Goal: Task Accomplishment & Management: Use online tool/utility

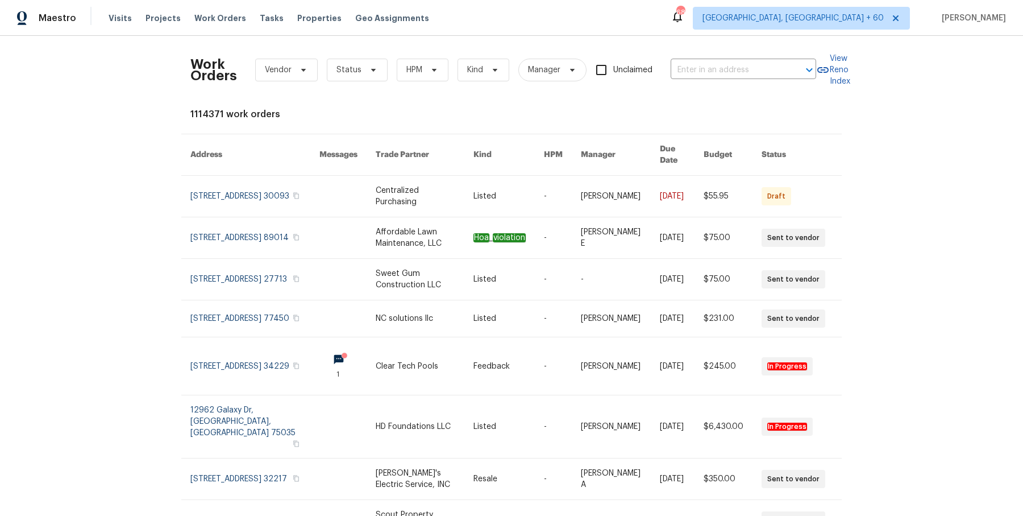
click at [709, 84] on div "Work Orders Vendor Status HPM Kind Manager Unclaimed ​" at bounding box center [503, 70] width 626 height 50
click at [712, 64] on input "text" at bounding box center [728, 70] width 114 height 18
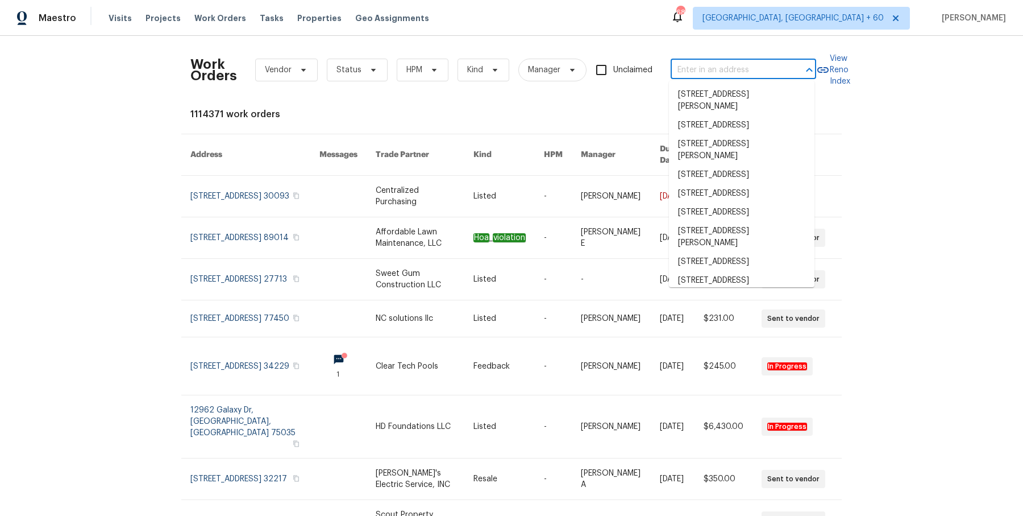
paste input "[STREET_ADDRESS][US_STATE]"
type input "[STREET_ADDRESS][US_STATE]"
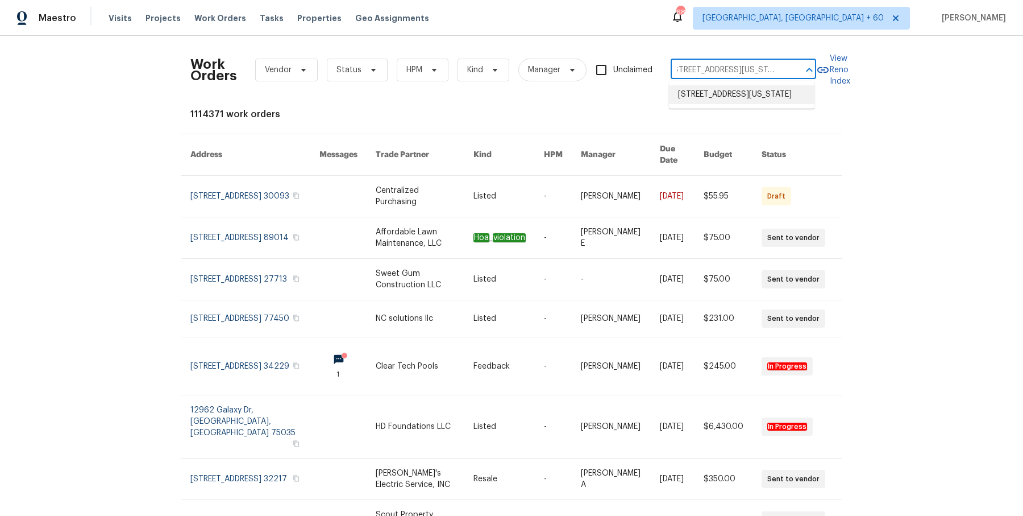
click at [713, 93] on li "[STREET_ADDRESS][US_STATE]" at bounding box center [742, 94] width 146 height 19
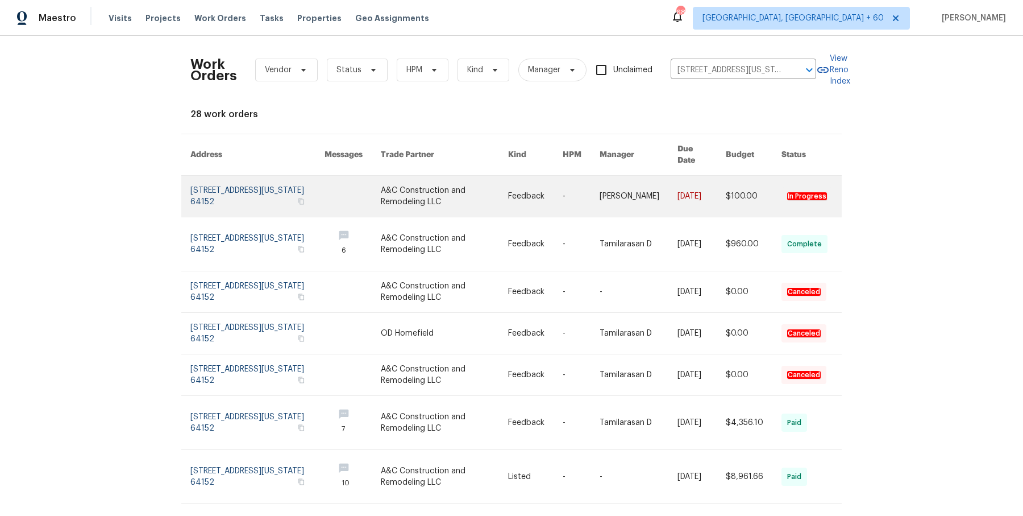
click at [576, 176] on link at bounding box center [581, 196] width 37 height 41
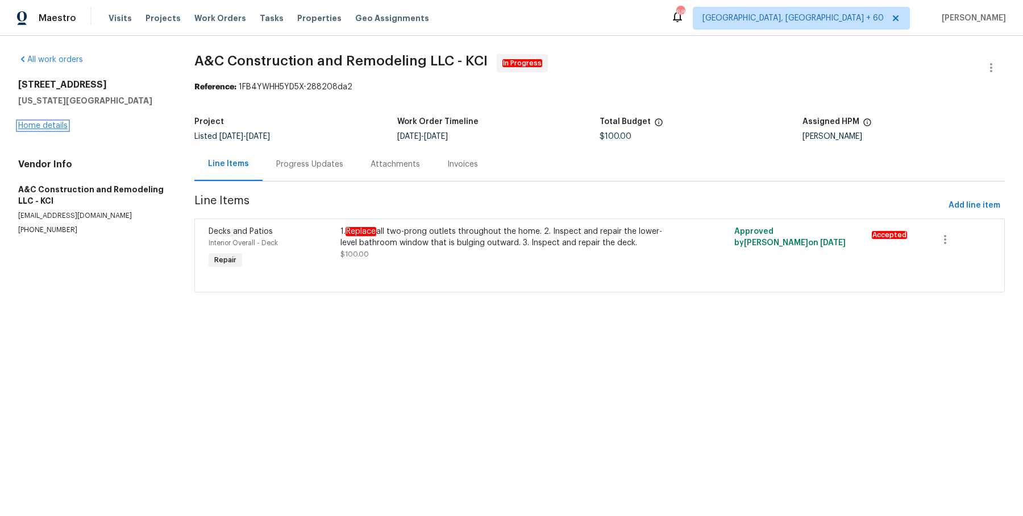
click at [59, 124] on link "Home details" at bounding box center [42, 126] width 49 height 8
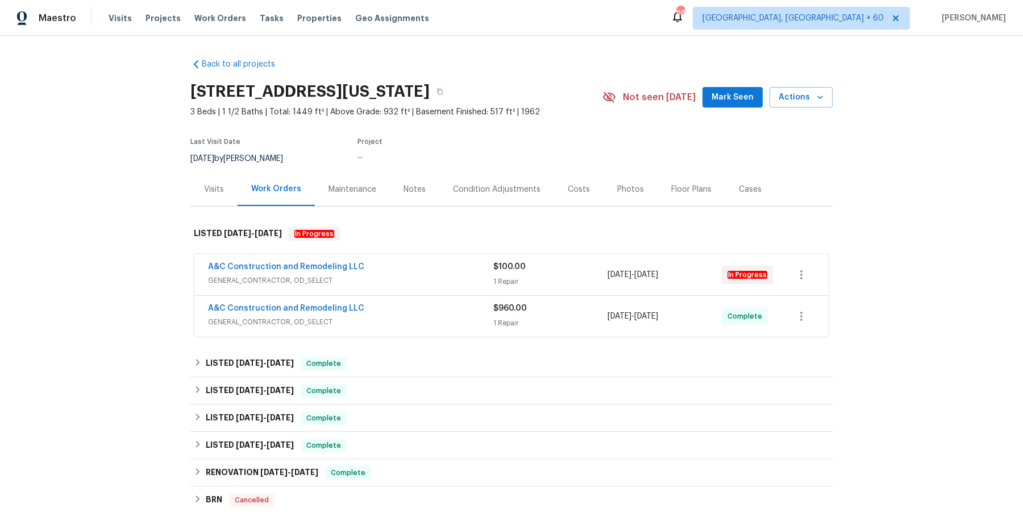
click at [447, 275] on span "GENERAL_CONTRACTOR, OD_SELECT" at bounding box center [350, 280] width 285 height 11
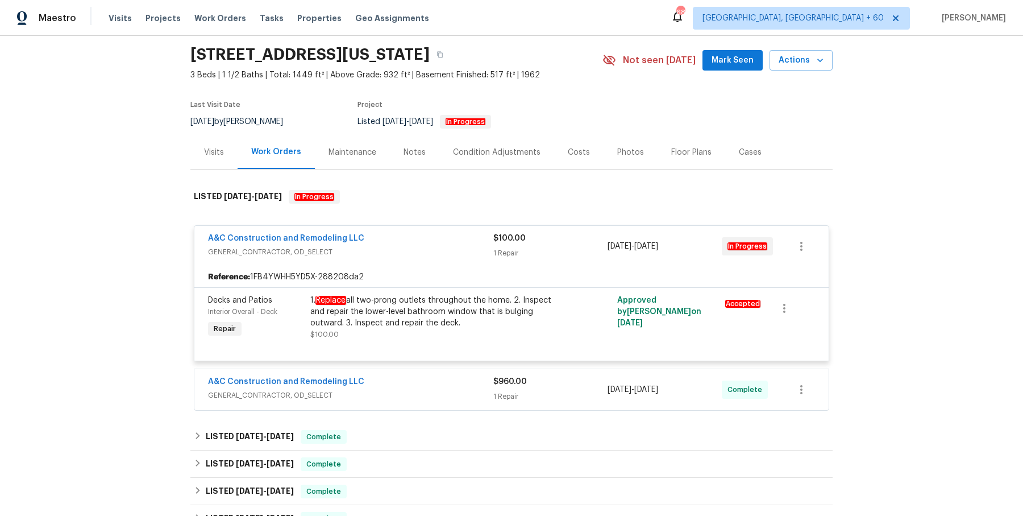
scroll to position [38, 0]
click at [451, 368] on div "A&C Construction and Remodeling LLC GENERAL_CONTRACTOR, OD_SELECT $960.00 1 Rep…" at bounding box center [511, 388] width 634 height 41
click at [442, 385] on div "A&C Construction and Remodeling LLC" at bounding box center [350, 382] width 285 height 14
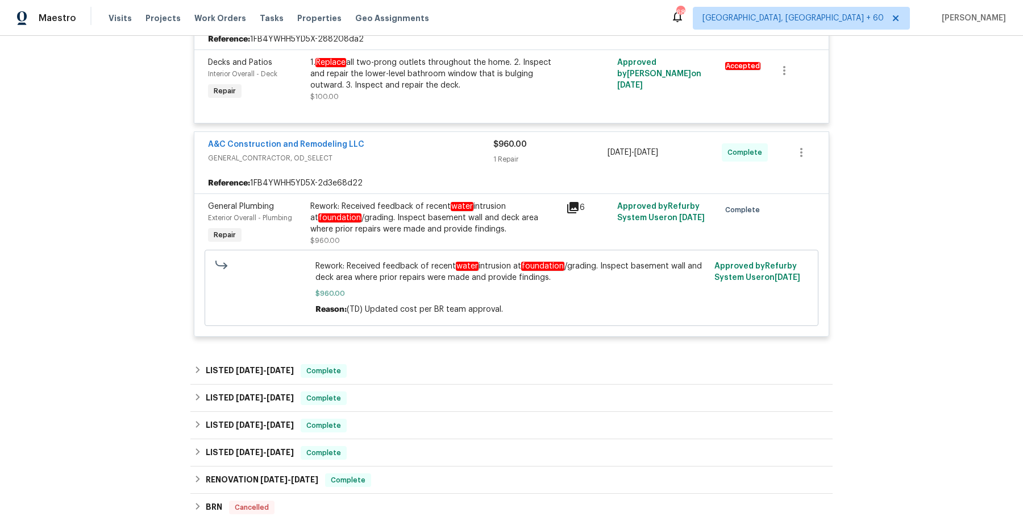
scroll to position [276, 0]
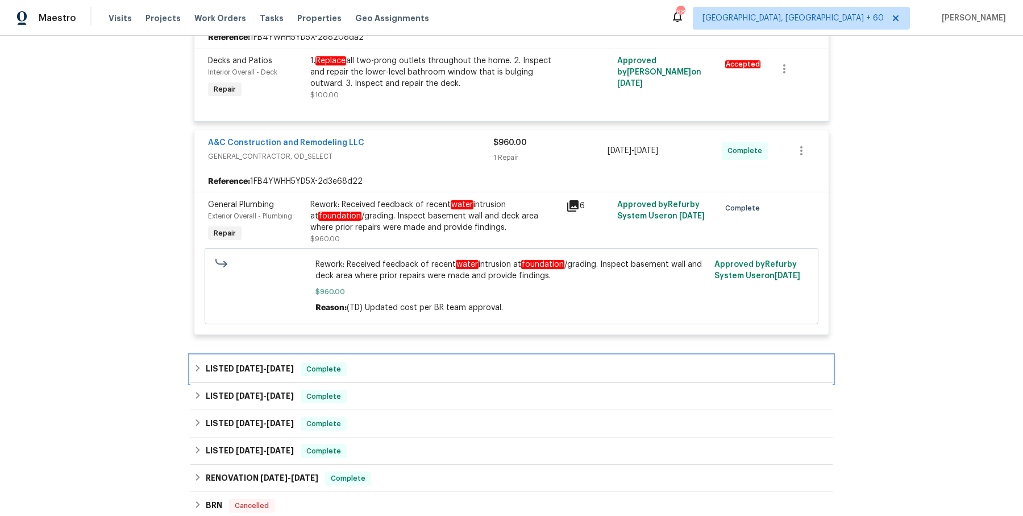
click at [424, 368] on div "LISTED [DATE] - [DATE] Complete" at bounding box center [511, 369] width 635 height 14
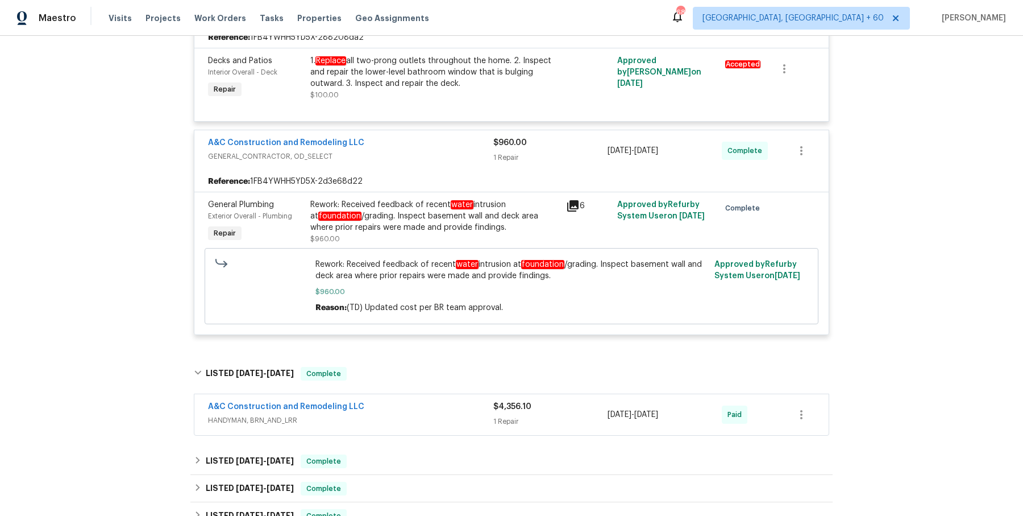
click at [416, 404] on div "A&C Construction and Remodeling LLC" at bounding box center [350, 408] width 285 height 14
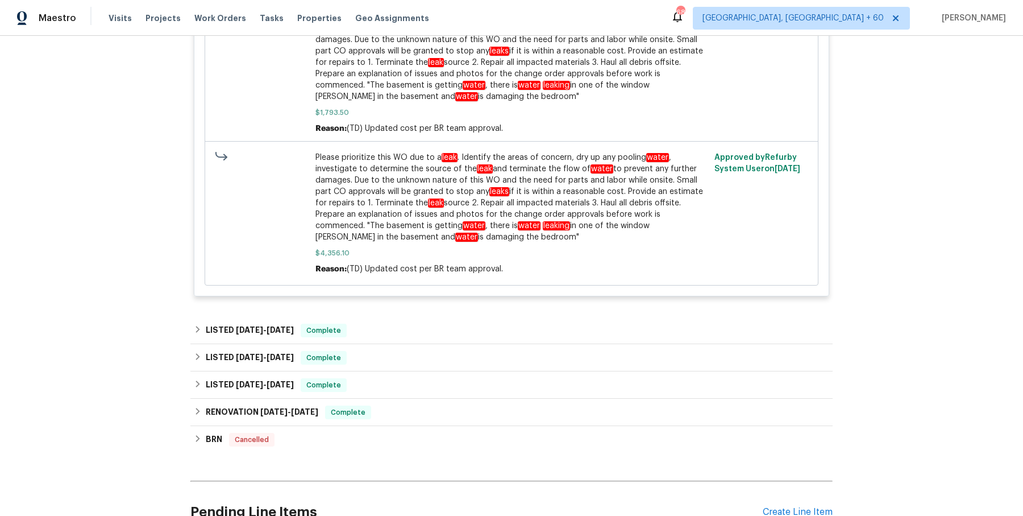
scroll to position [916, 0]
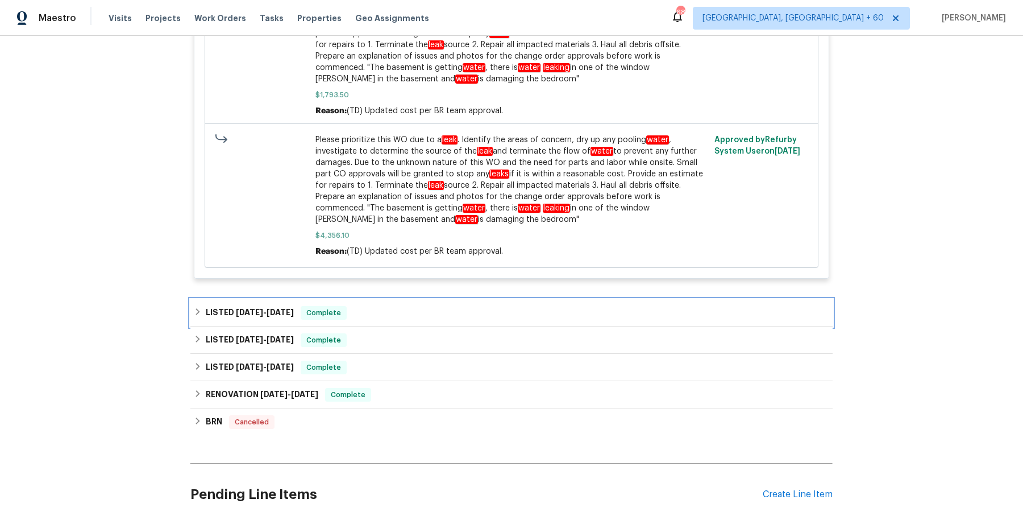
click at [411, 299] on div "LISTED [DATE] - [DATE] Complete" at bounding box center [511, 312] width 642 height 27
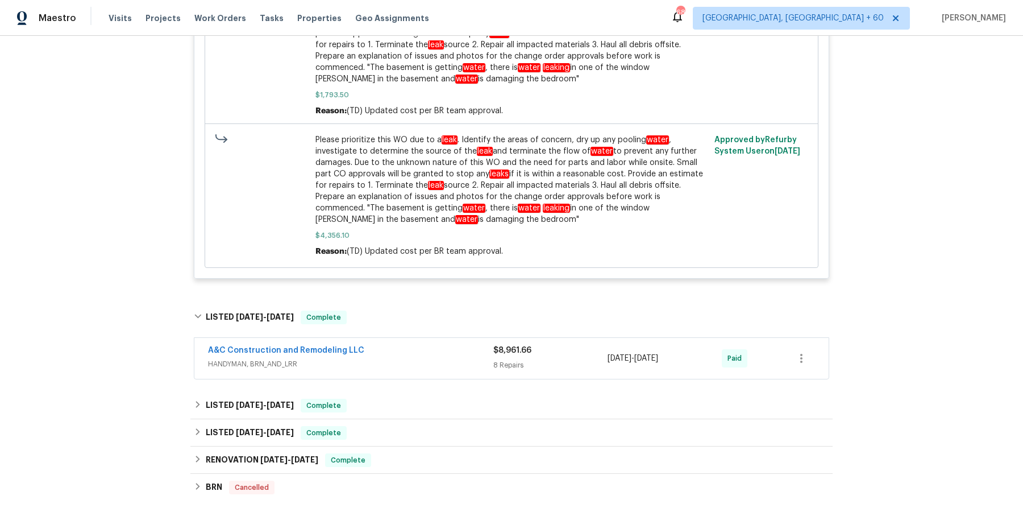
click at [404, 355] on div "A&C Construction and Remodeling LLC" at bounding box center [350, 351] width 285 height 14
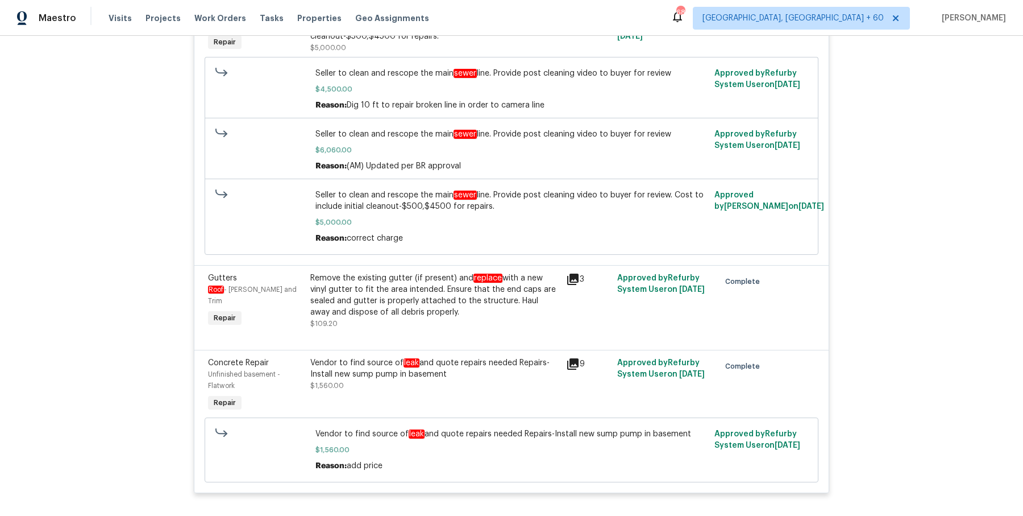
scroll to position [2436, 0]
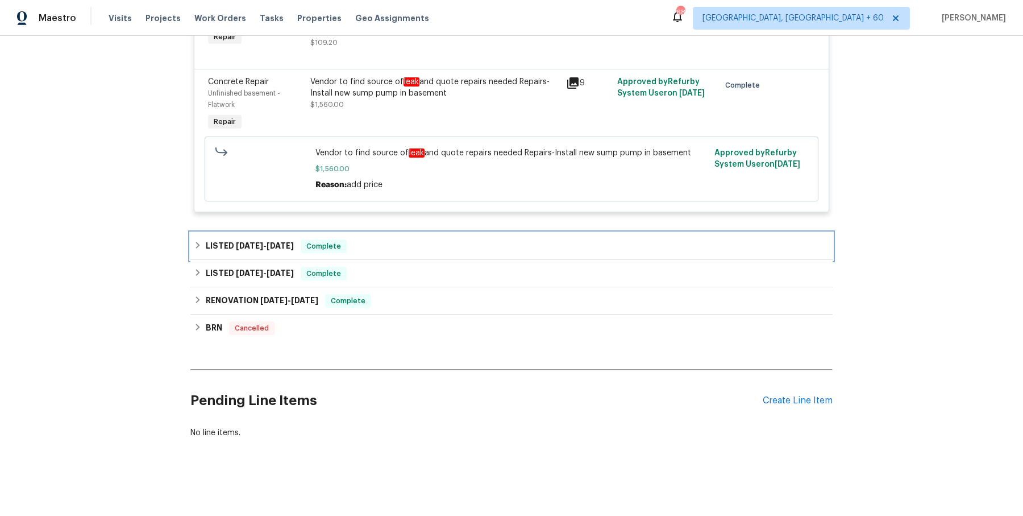
click at [384, 256] on div "LISTED [DATE] - [DATE] Complete" at bounding box center [511, 245] width 642 height 27
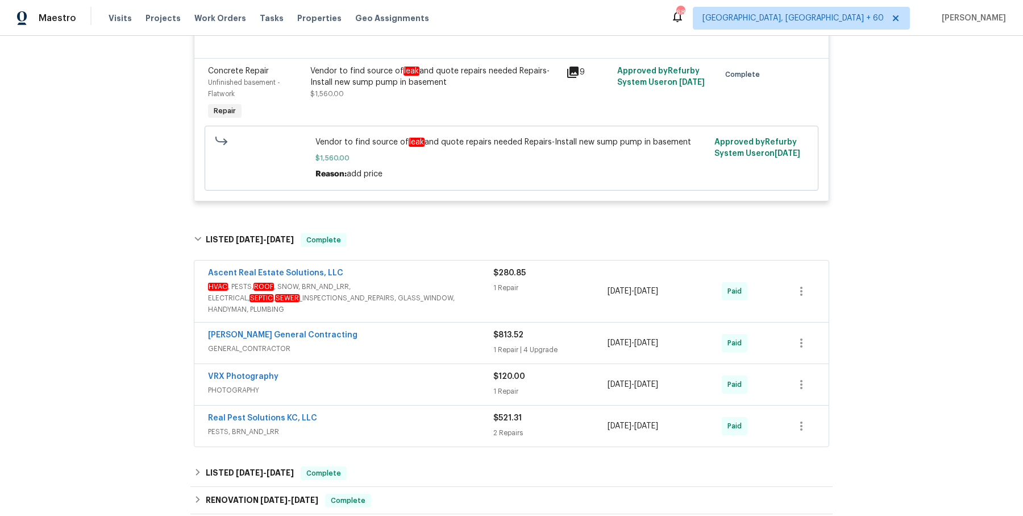
click at [379, 294] on span "HVAC , PESTS, ROOF , SNOW, BRN_AND_LRR, ELECTRICAL, SEPTIC , SEWER _INSPECTIONS…" at bounding box center [350, 298] width 285 height 34
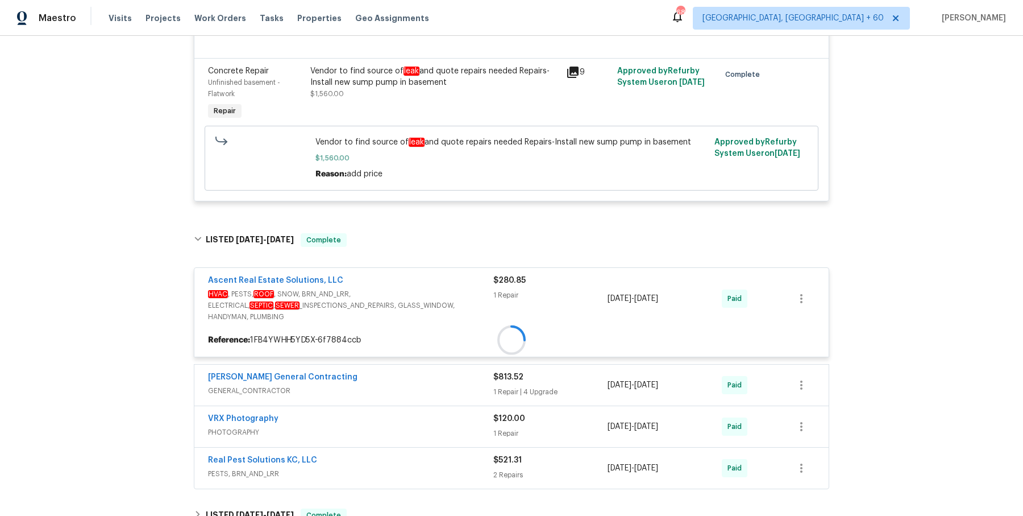
scroll to position [2578, 0]
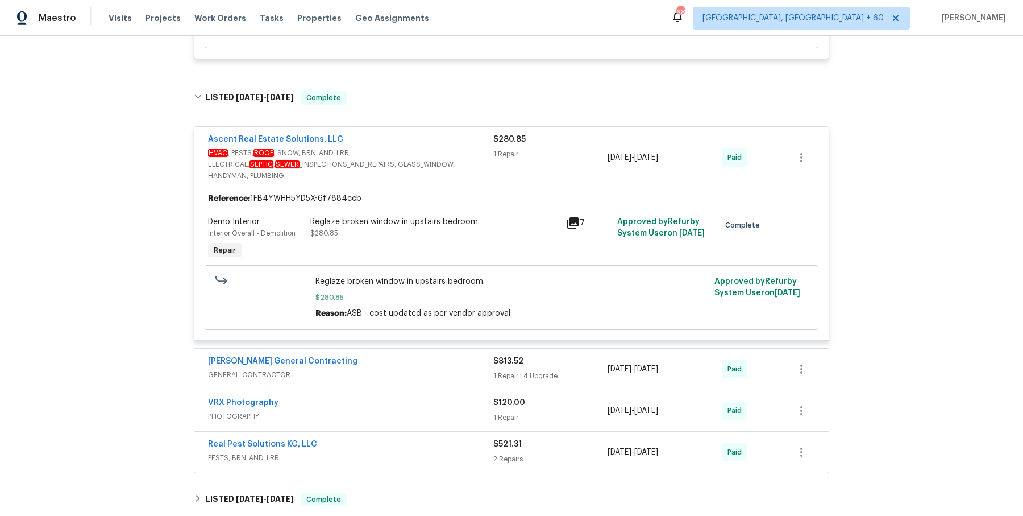
click at [383, 363] on div "[PERSON_NAME] General Contracting" at bounding box center [350, 362] width 285 height 14
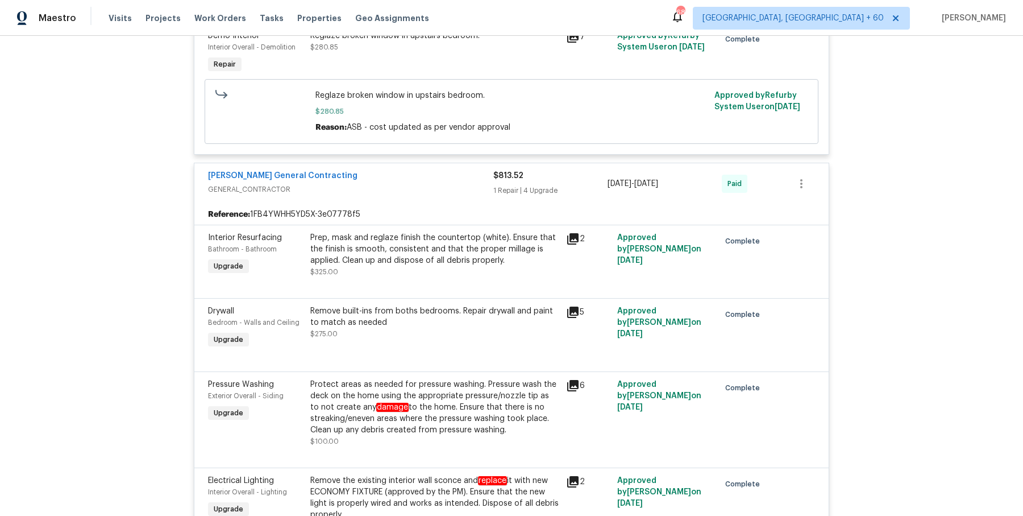
scroll to position [3265, 0]
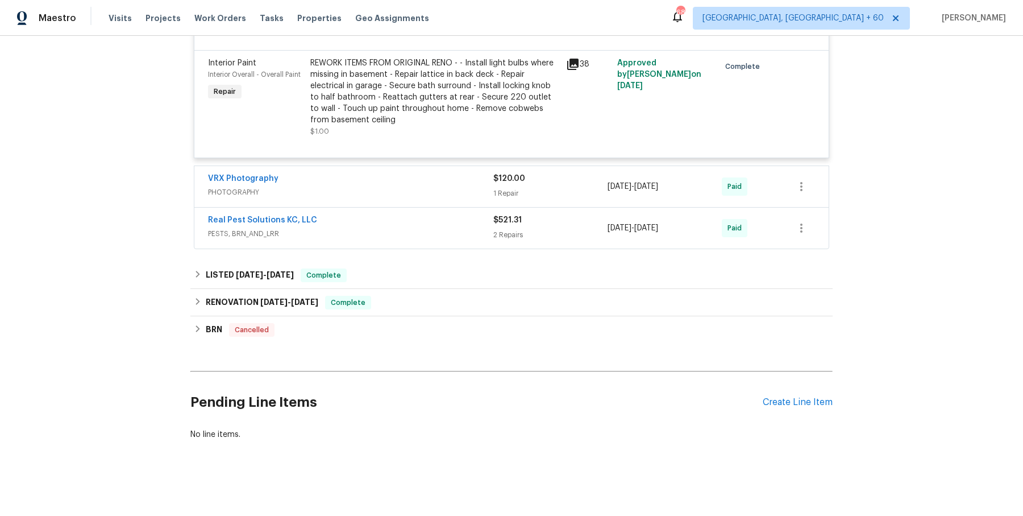
click at [380, 178] on div "VRX Photography" at bounding box center [350, 180] width 285 height 14
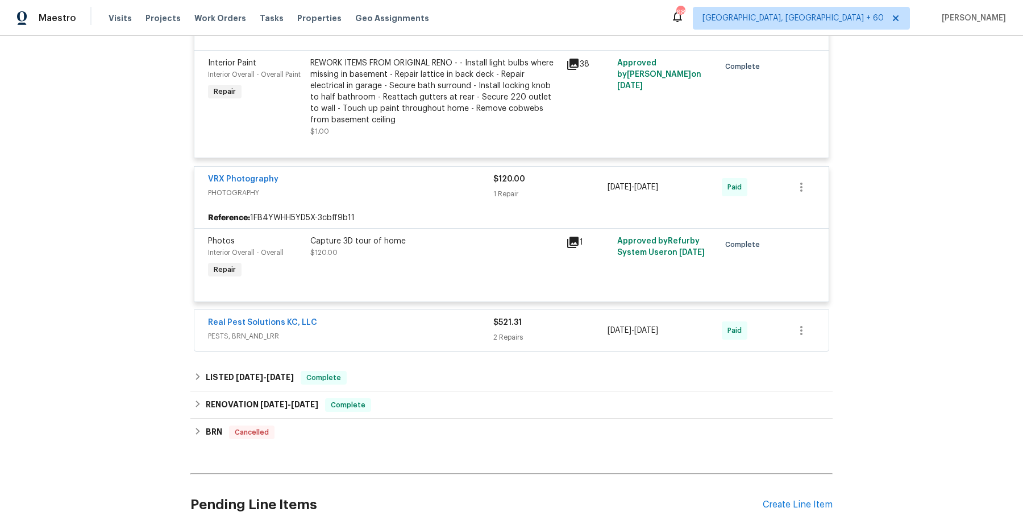
scroll to position [3344, 0]
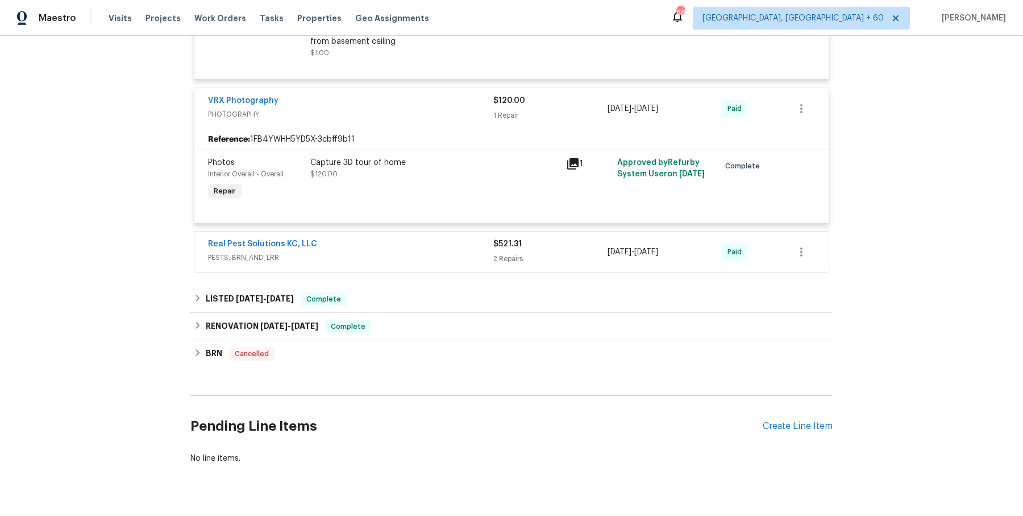
click at [380, 245] on div "Real Pest Solutions KC, LLC" at bounding box center [350, 245] width 285 height 14
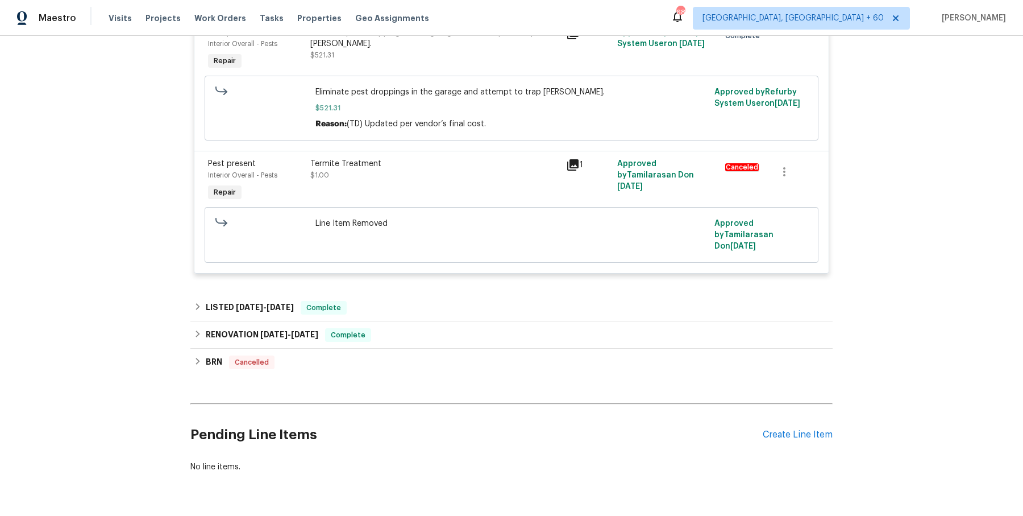
scroll to position [3650, 0]
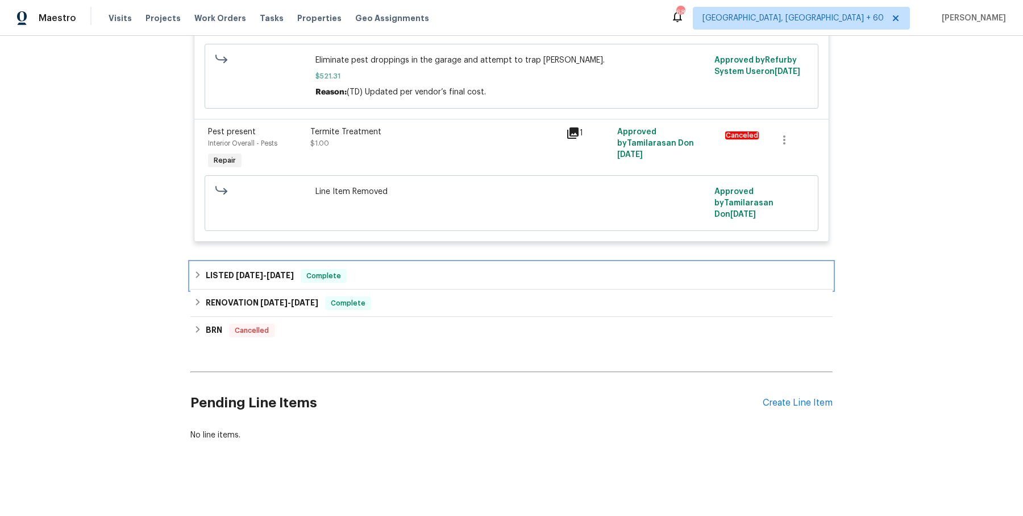
click at [378, 273] on div "LISTED [DATE] - [DATE] Complete" at bounding box center [511, 276] width 635 height 14
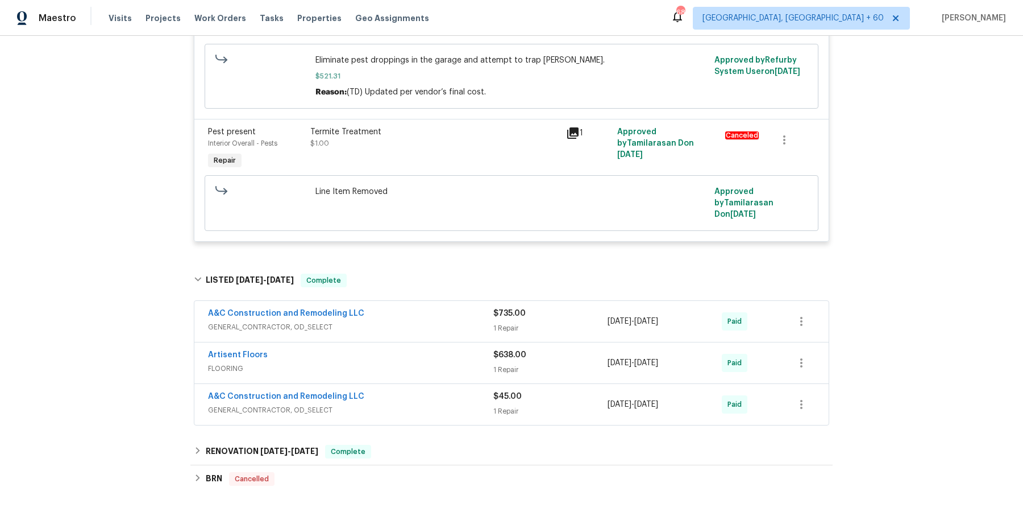
click at [394, 313] on div "A&C Construction and Remodeling LLC" at bounding box center [350, 314] width 285 height 14
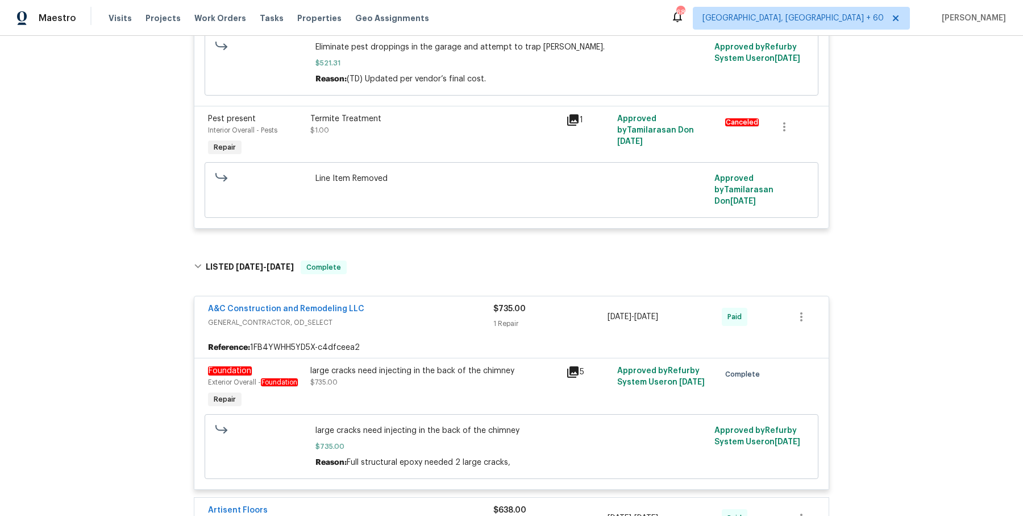
scroll to position [3965, 0]
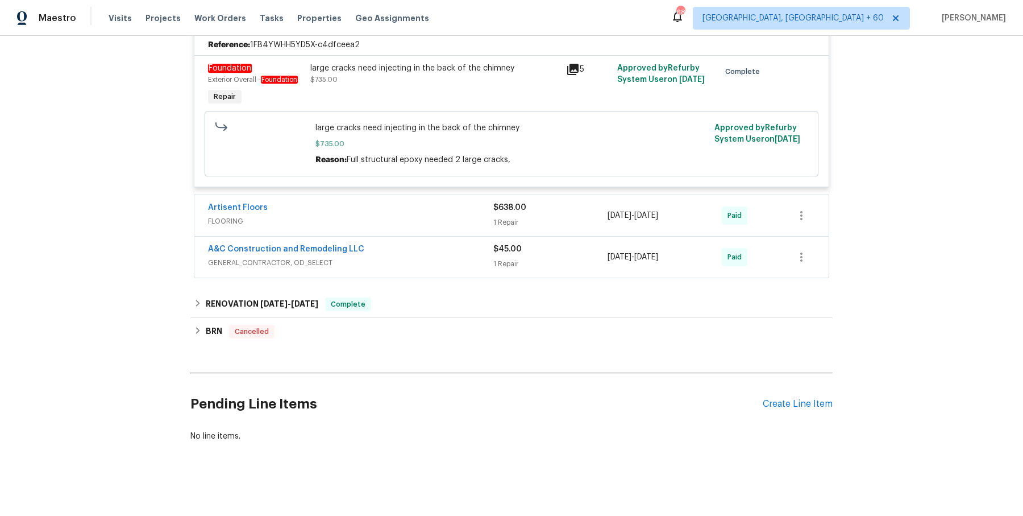
click at [422, 217] on span "FLOORING" at bounding box center [350, 220] width 285 height 11
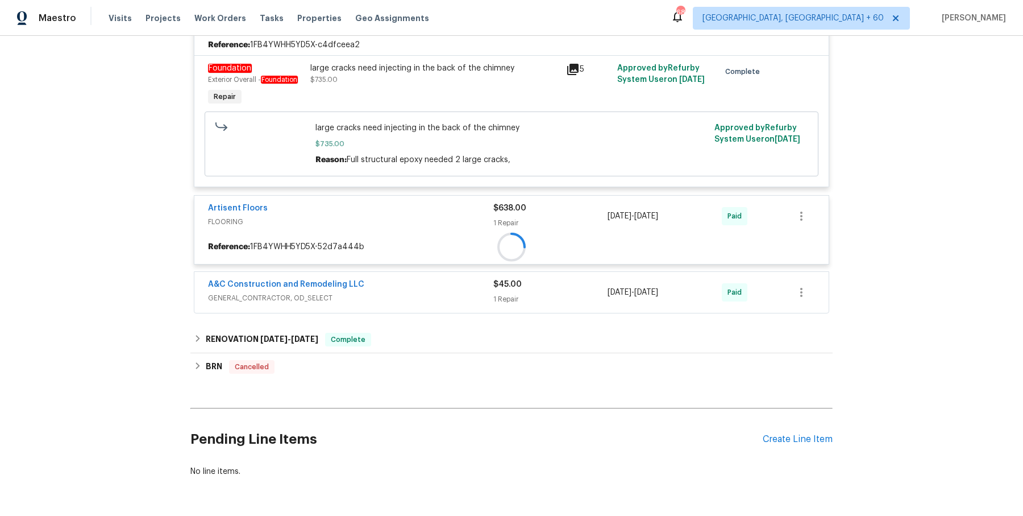
scroll to position [4001, 0]
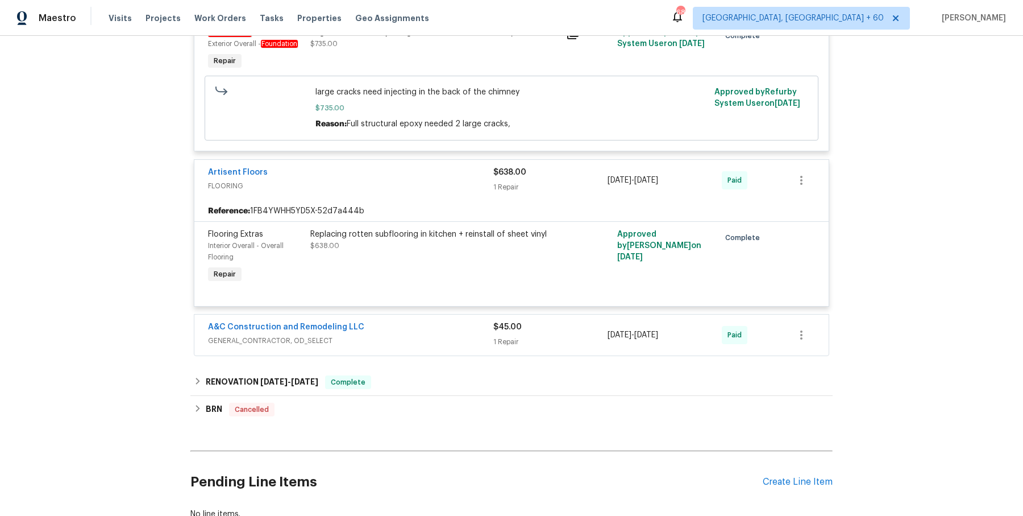
click at [464, 335] on span "GENERAL_CONTRACTOR, OD_SELECT" at bounding box center [350, 340] width 285 height 11
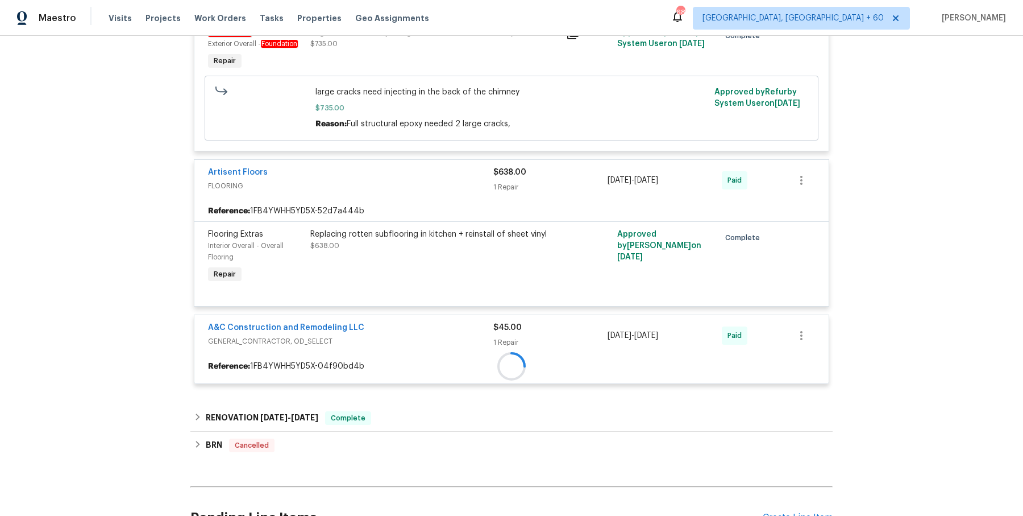
scroll to position [4115, 0]
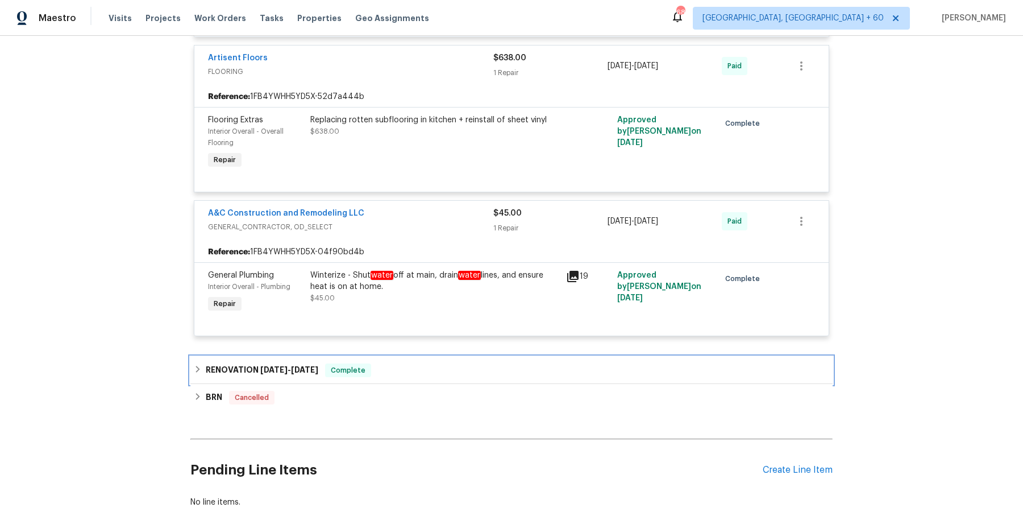
click at [429, 367] on div "RENOVATION [DATE] - [DATE] Complete" at bounding box center [511, 370] width 635 height 14
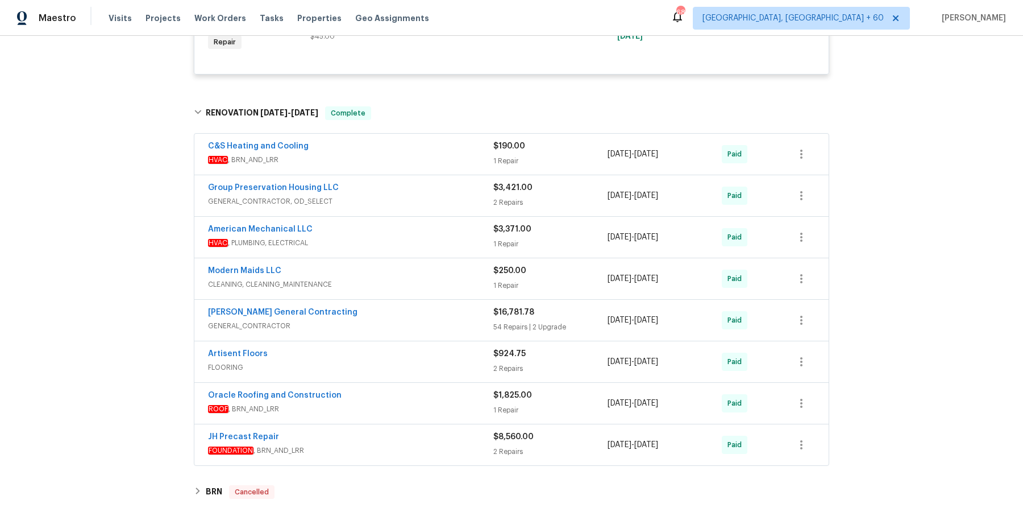
click at [429, 146] on div "C&S Heating and Cooling" at bounding box center [350, 147] width 285 height 14
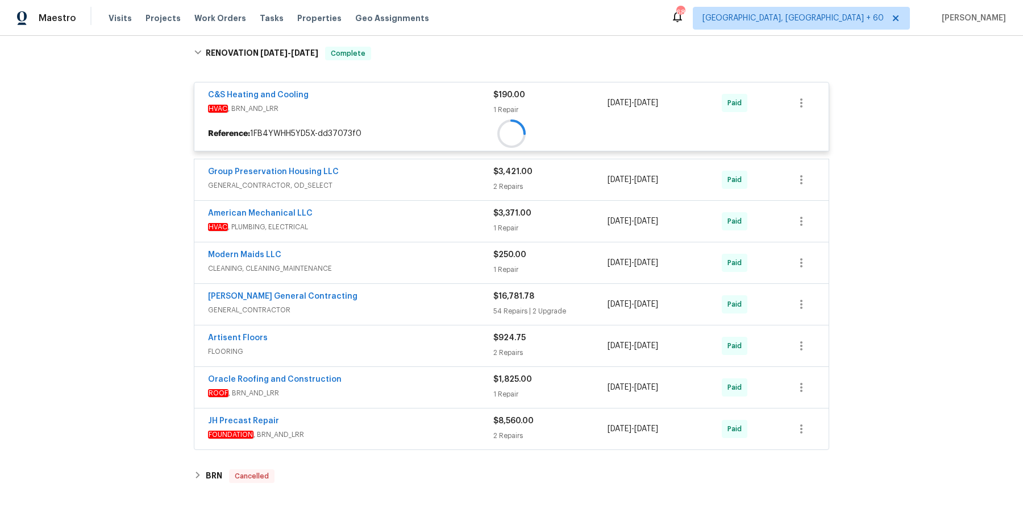
scroll to position [4437, 0]
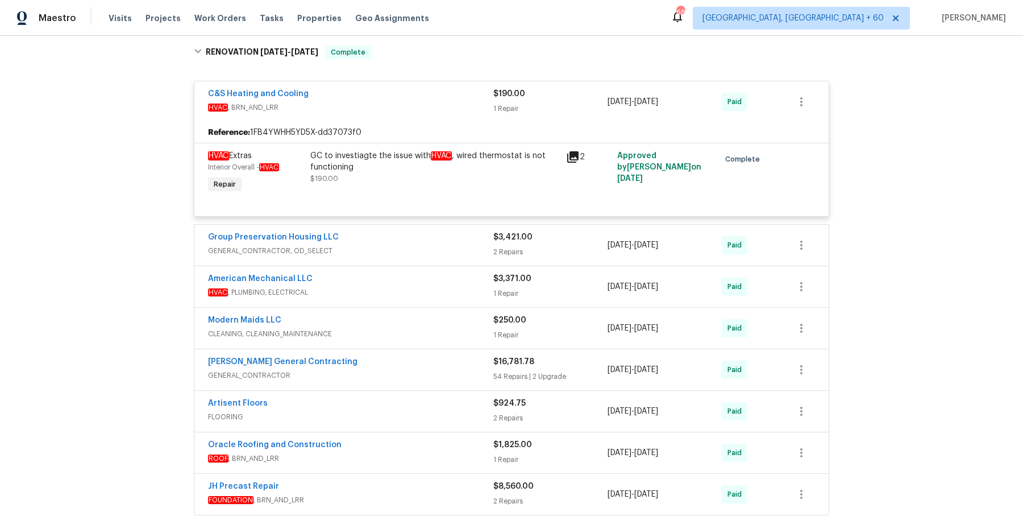
click at [430, 231] on div "Group Preservation Housing LLC" at bounding box center [350, 238] width 285 height 14
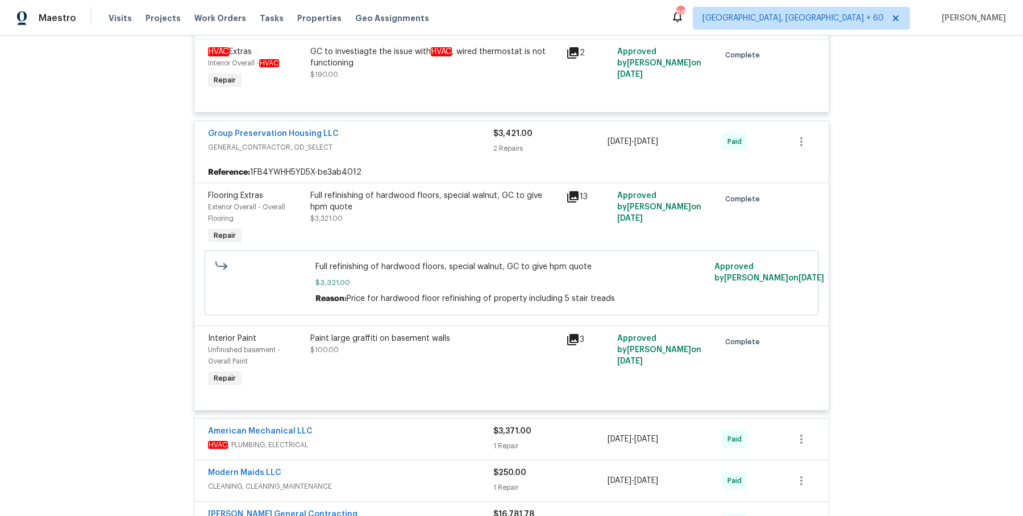
scroll to position [4542, 0]
click at [412, 427] on div "American Mechanical LLC" at bounding box center [350, 432] width 285 height 14
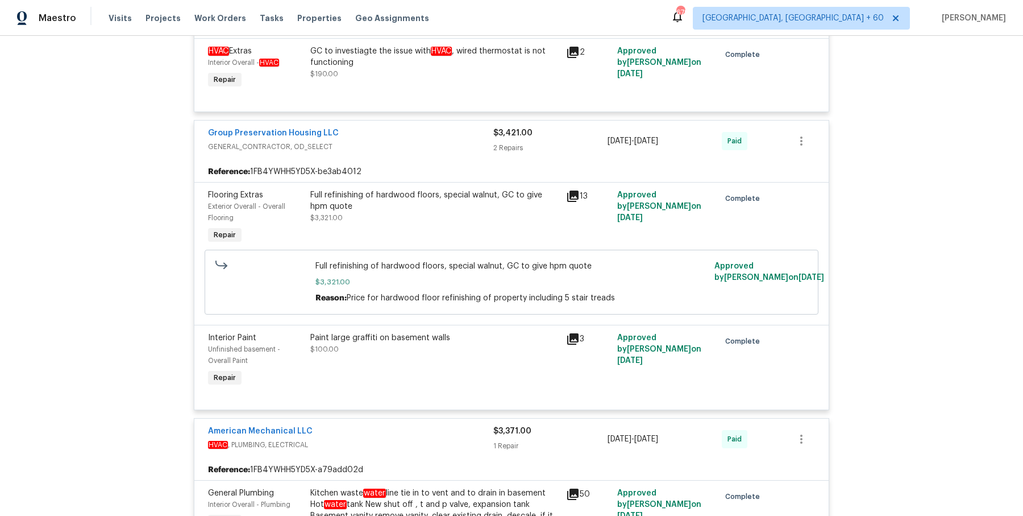
scroll to position [5225, 0]
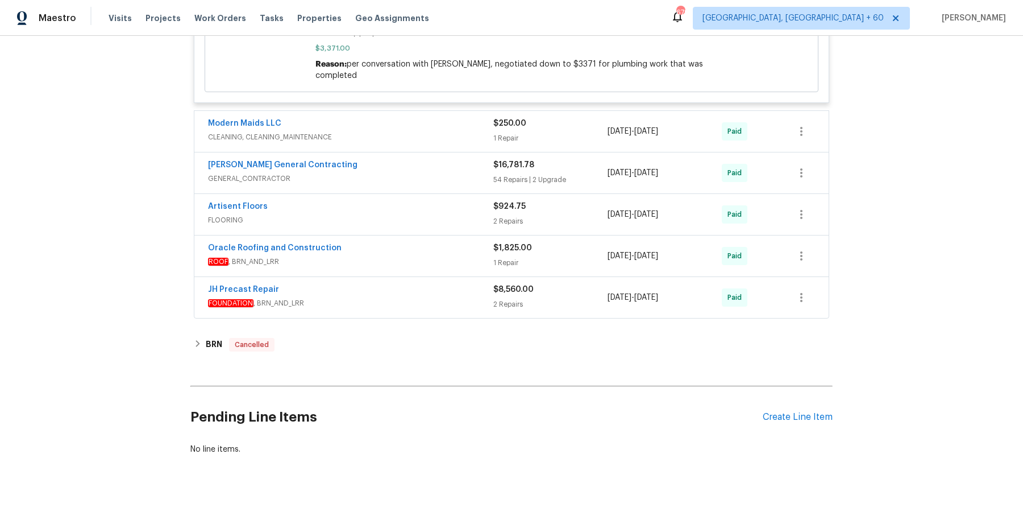
click at [465, 131] on span "CLEANING, CLEANING_MAINTENANCE" at bounding box center [350, 136] width 285 height 11
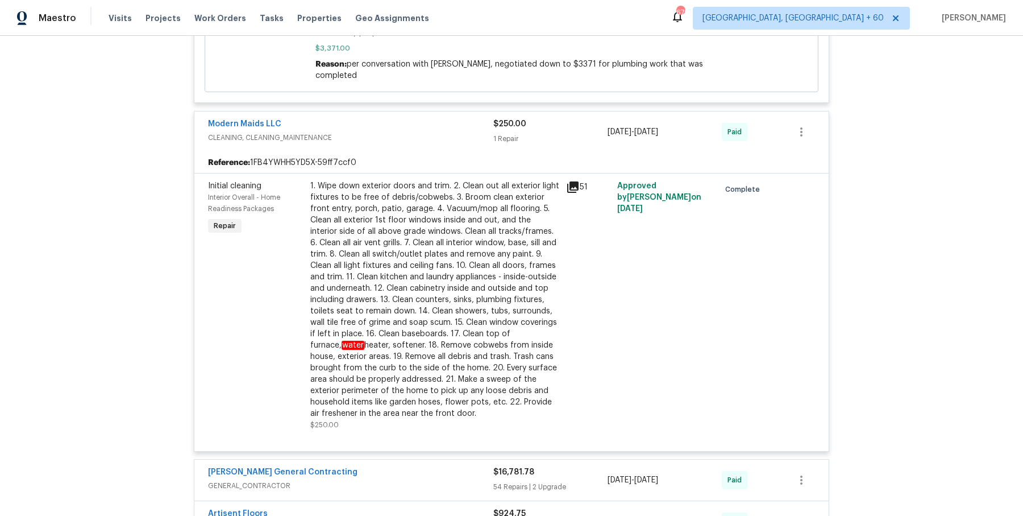
scroll to position [5532, 0]
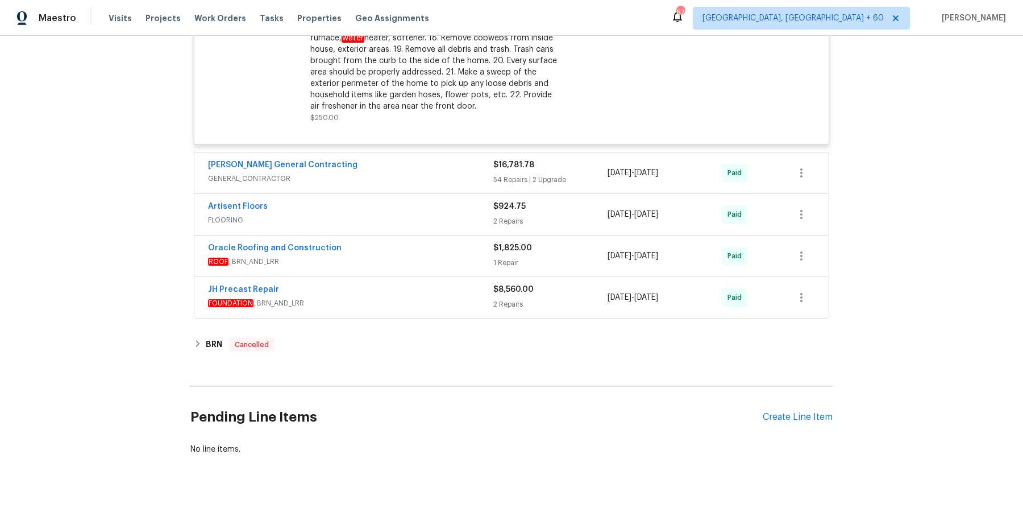
click at [467, 159] on div "[PERSON_NAME] General Contracting" at bounding box center [350, 166] width 285 height 14
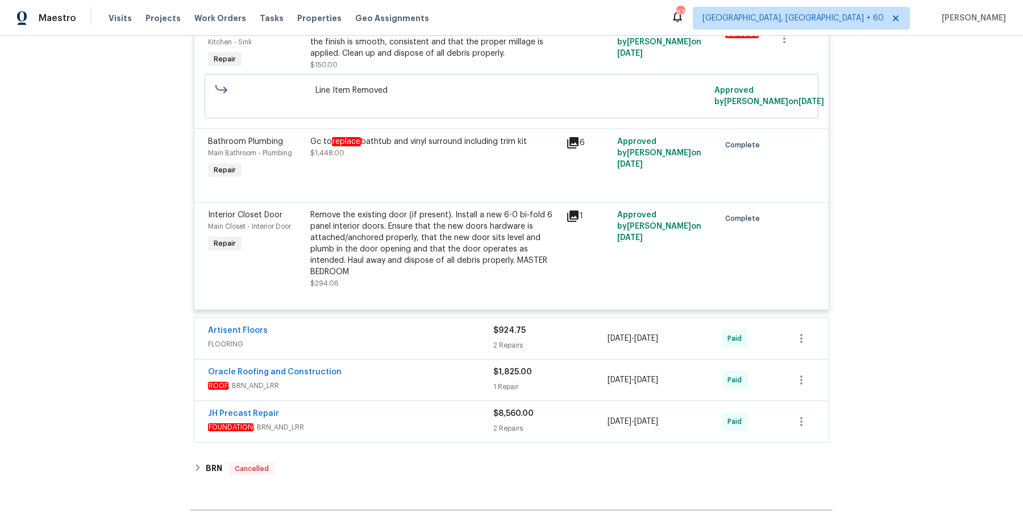
scroll to position [10832, 0]
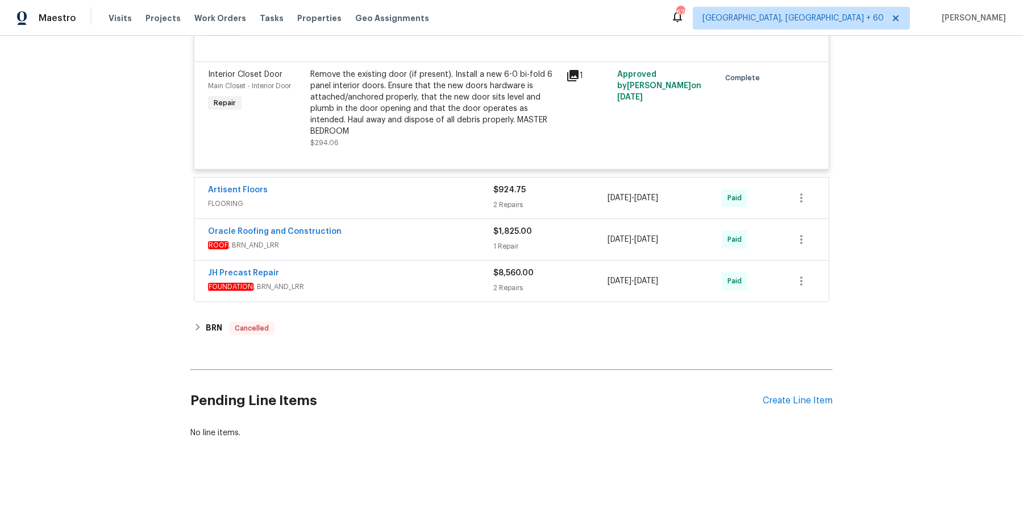
click at [460, 193] on div "Artisent Floors" at bounding box center [350, 191] width 285 height 14
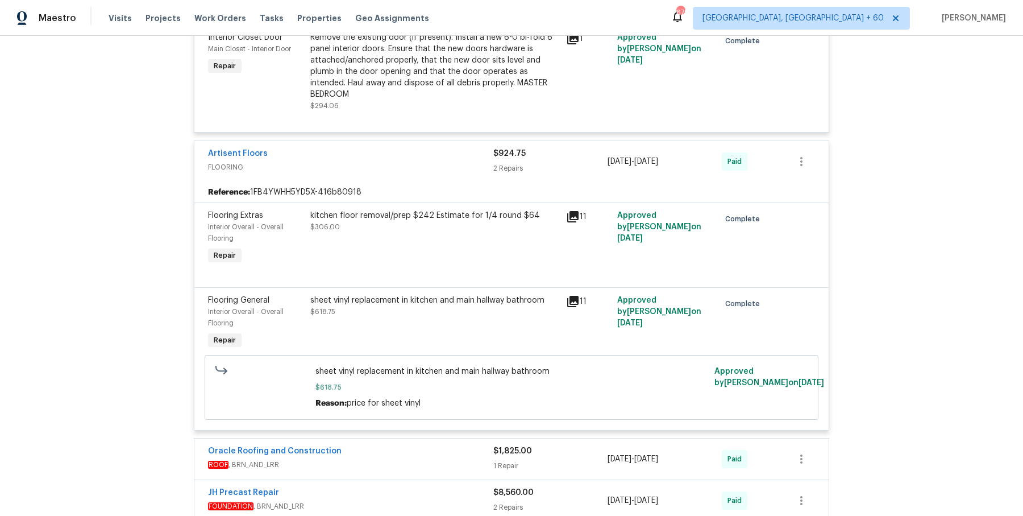
scroll to position [11090, 0]
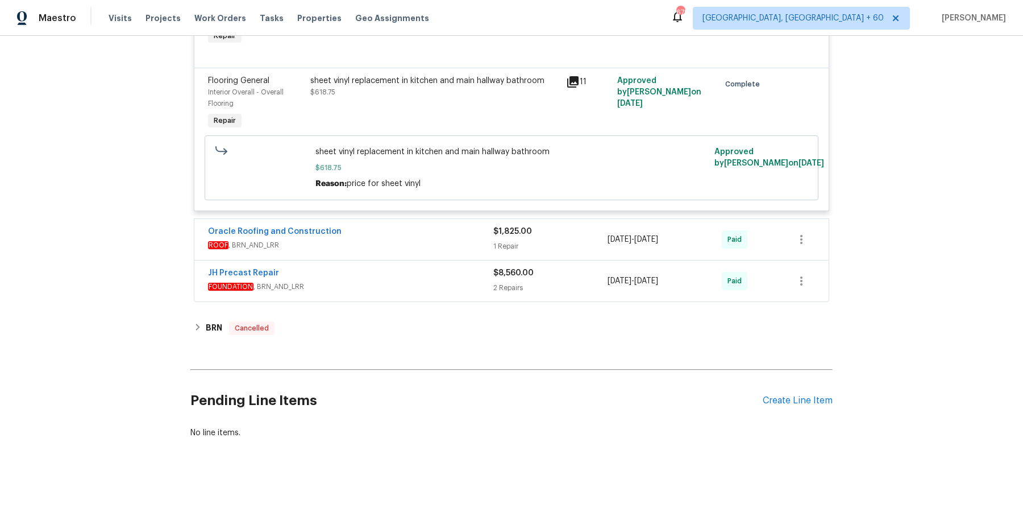
click at [445, 244] on span "ROOF , BRN_AND_LRR" at bounding box center [350, 244] width 285 height 11
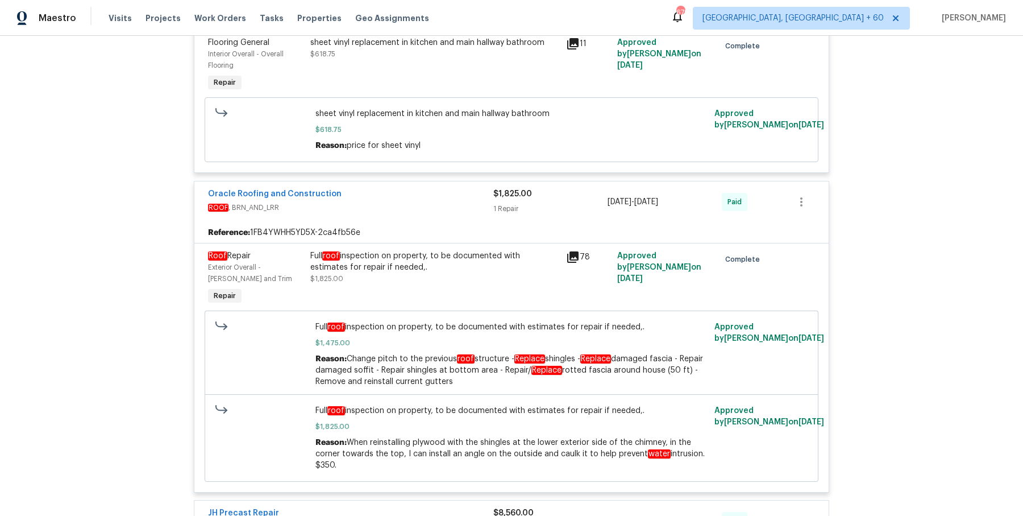
scroll to position [11368, 0]
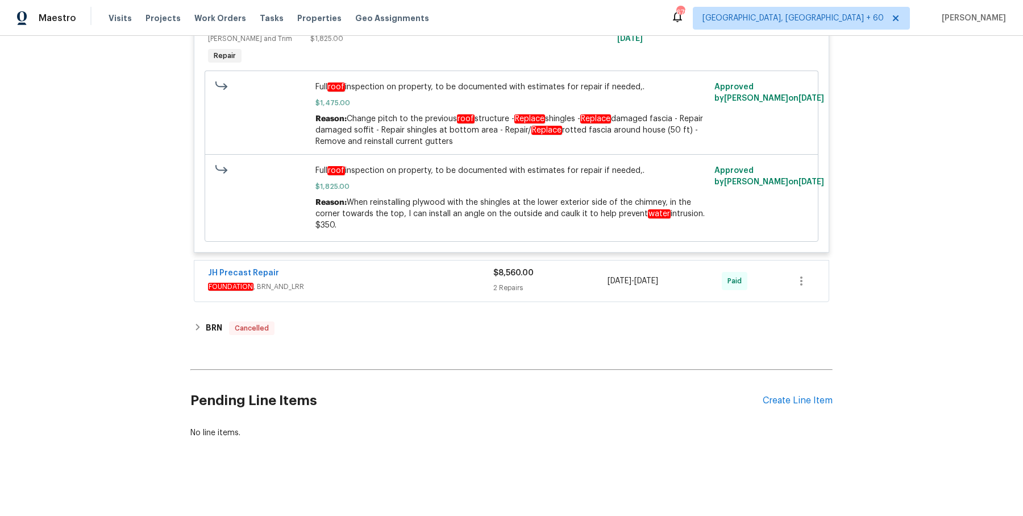
click at [443, 297] on div "JH Precast Repair FOUNDATION , BRN_AND_LRR $8,560.00 2 Repairs [DATE] - [DATE] …" at bounding box center [511, 280] width 634 height 41
click at [444, 290] on span "FOUNDATION , BRN_AND_LRR" at bounding box center [350, 286] width 285 height 11
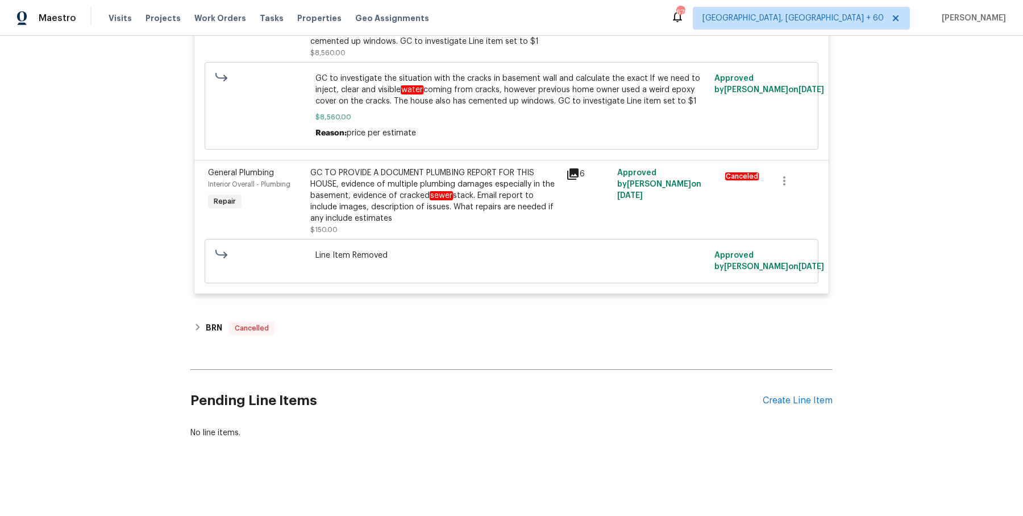
scroll to position [11707, 0]
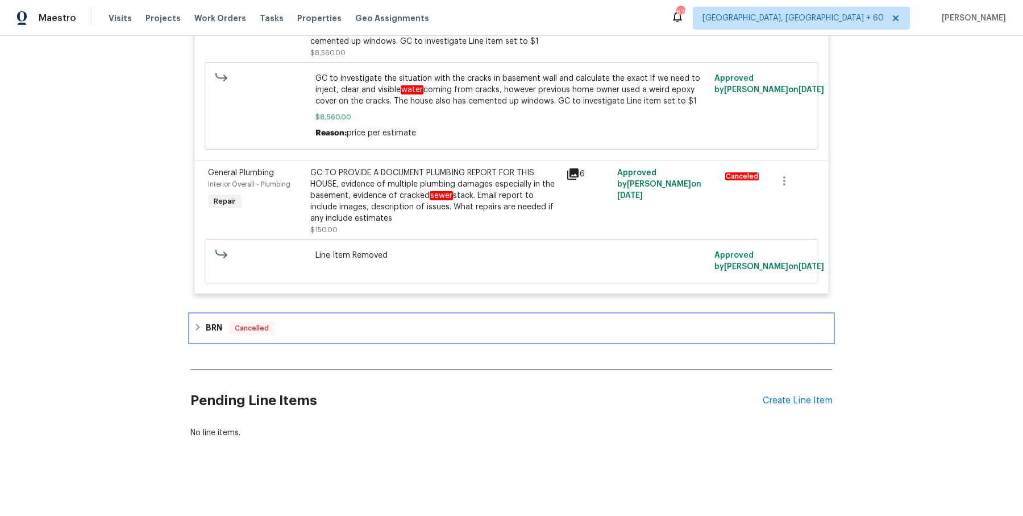
click at [343, 317] on div "BRN Cancelled" at bounding box center [511, 327] width 642 height 27
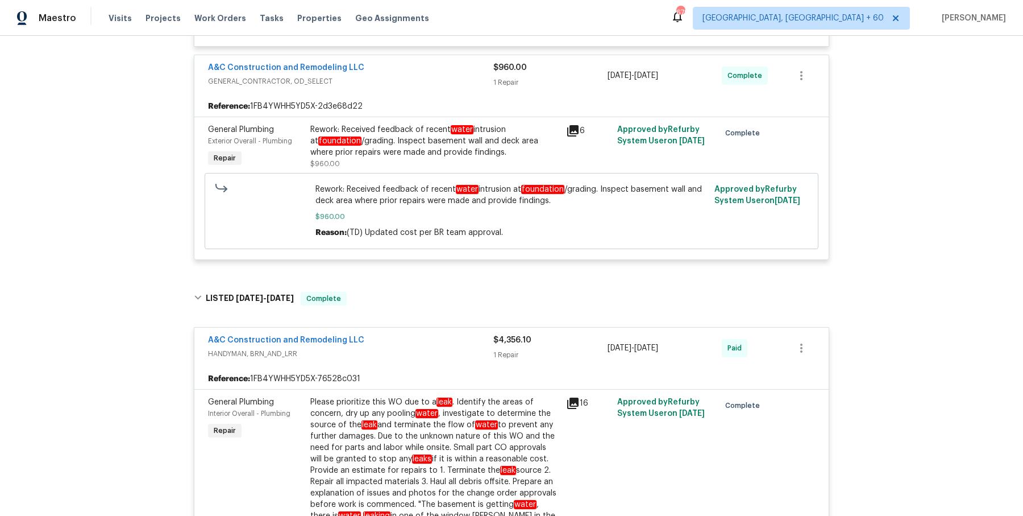
scroll to position [0, 0]
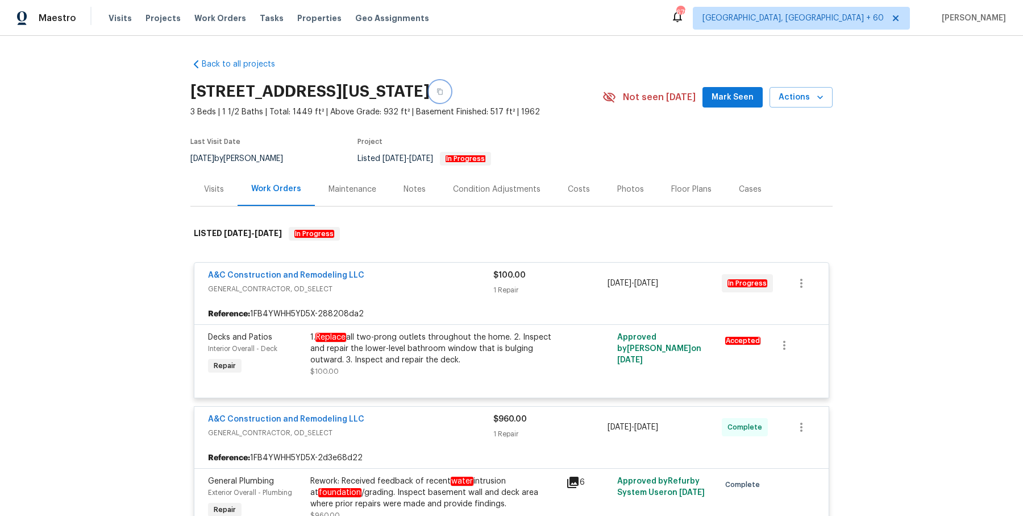
click at [443, 91] on icon "button" at bounding box center [440, 91] width 7 height 7
click at [450, 98] on button "button" at bounding box center [440, 91] width 20 height 20
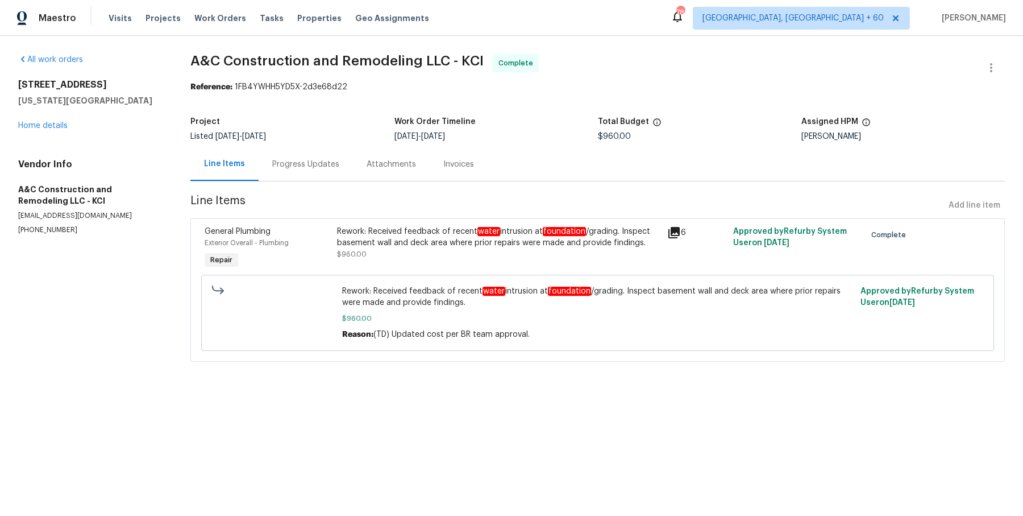
click at [317, 162] on div "Progress Updates" at bounding box center [305, 164] width 67 height 11
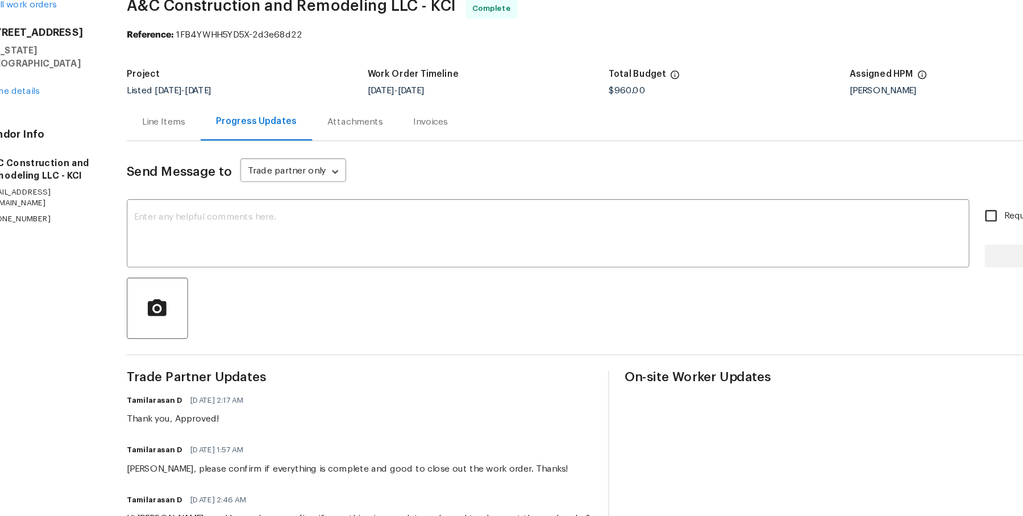
click at [198, 164] on div "Line Items" at bounding box center [178, 164] width 39 height 11
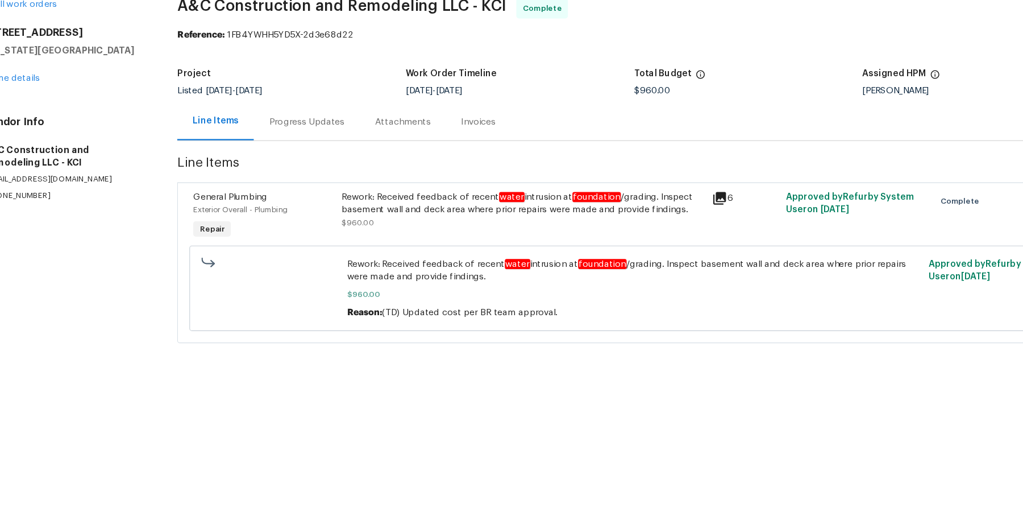
click at [303, 167] on div "Progress Updates" at bounding box center [305, 164] width 67 height 11
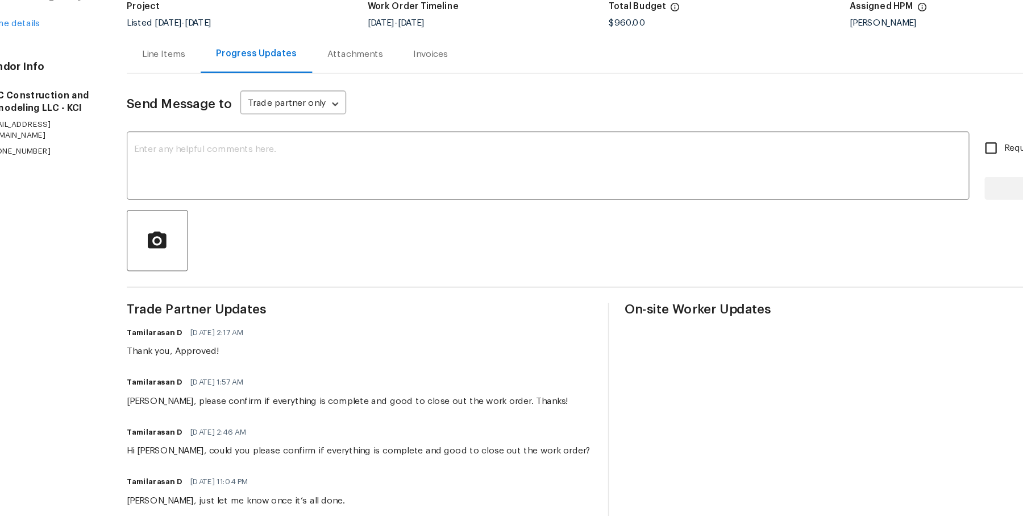
scroll to position [29, 0]
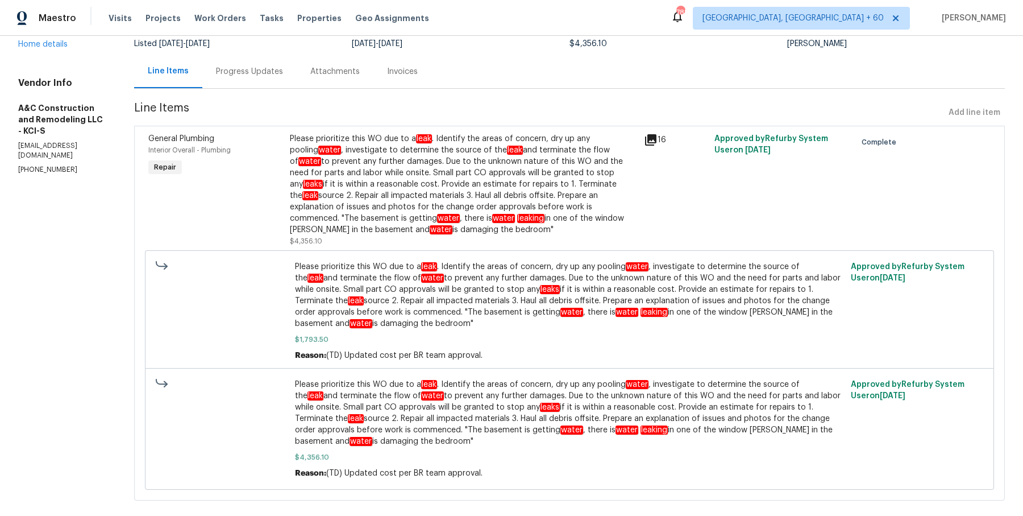
scroll to position [105, 0]
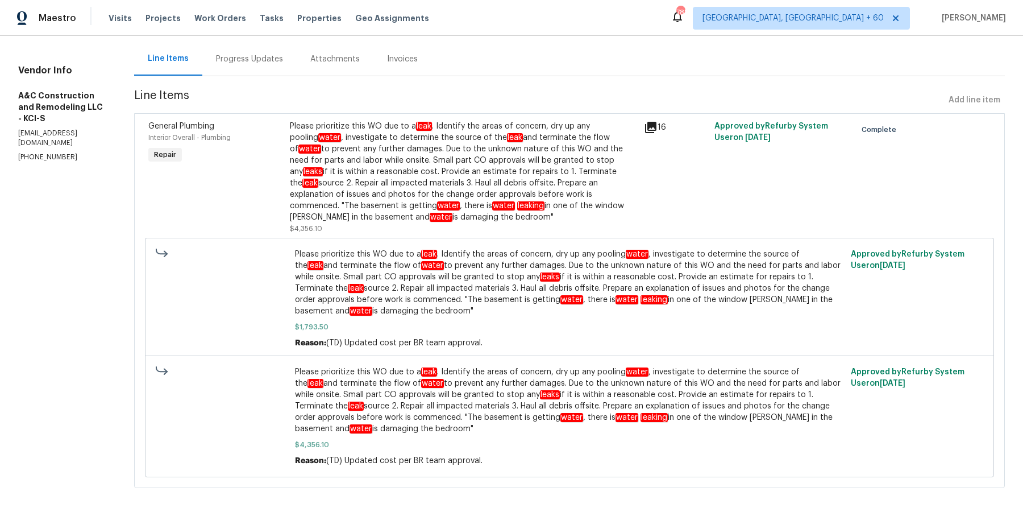
click at [283, 64] on div "Progress Updates" at bounding box center [249, 58] width 67 height 11
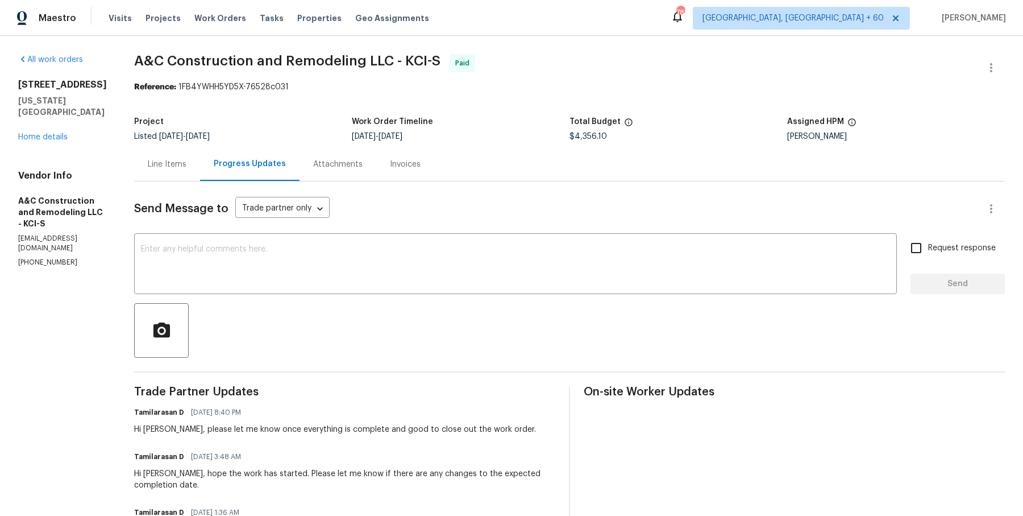
click at [200, 153] on div "Line Items" at bounding box center [167, 164] width 66 height 34
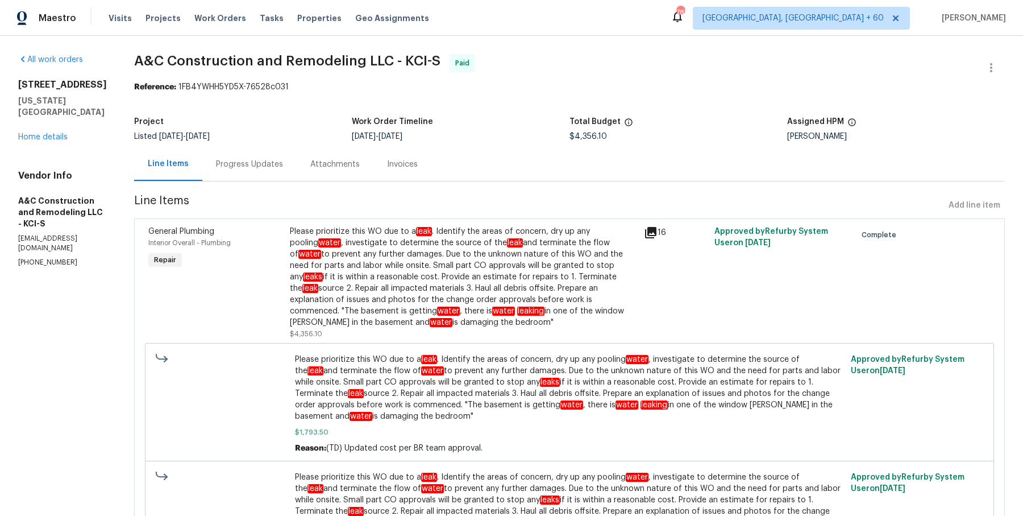
click at [345, 272] on div "Please prioritize this WO due to a leak . Identify the areas of concern, dry up…" at bounding box center [463, 277] width 347 height 102
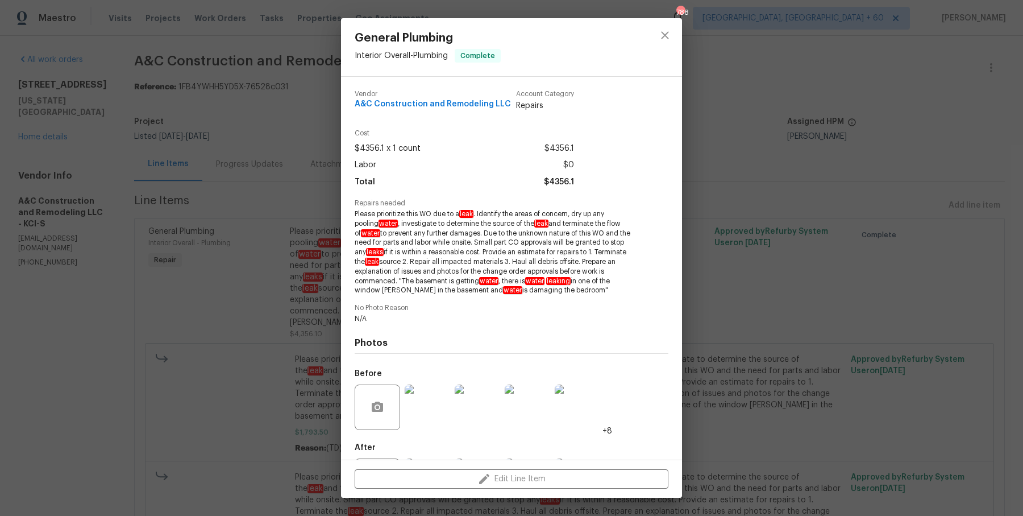
scroll to position [55, 0]
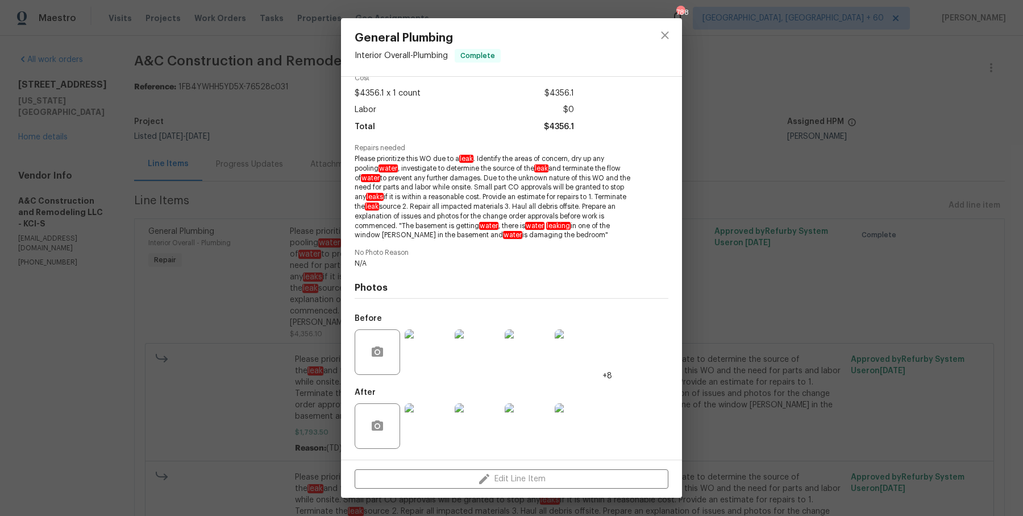
click at [431, 354] on img at bounding box center [427, 351] width 45 height 45
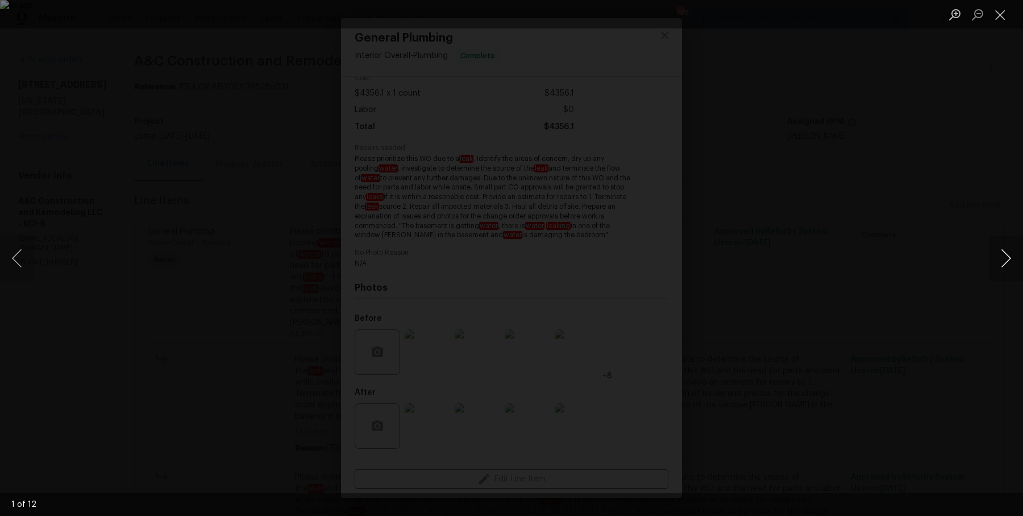
click at [1008, 263] on button "Next image" at bounding box center [1006, 257] width 34 height 45
click at [1011, 263] on button "Next image" at bounding box center [1006, 257] width 34 height 45
click at [969, 179] on div "Lightbox" at bounding box center [511, 258] width 1023 height 516
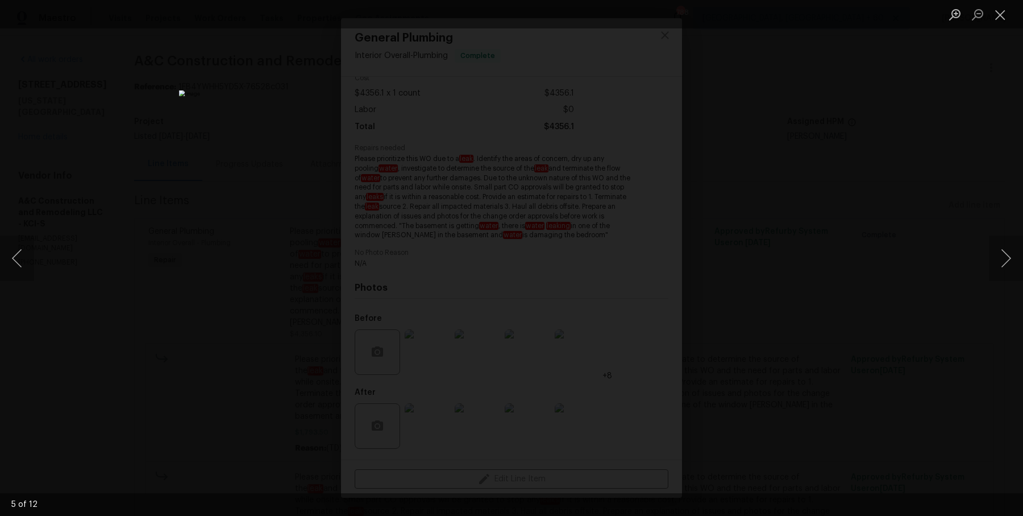
click at [934, 123] on div "Lightbox" at bounding box center [511, 258] width 1023 height 516
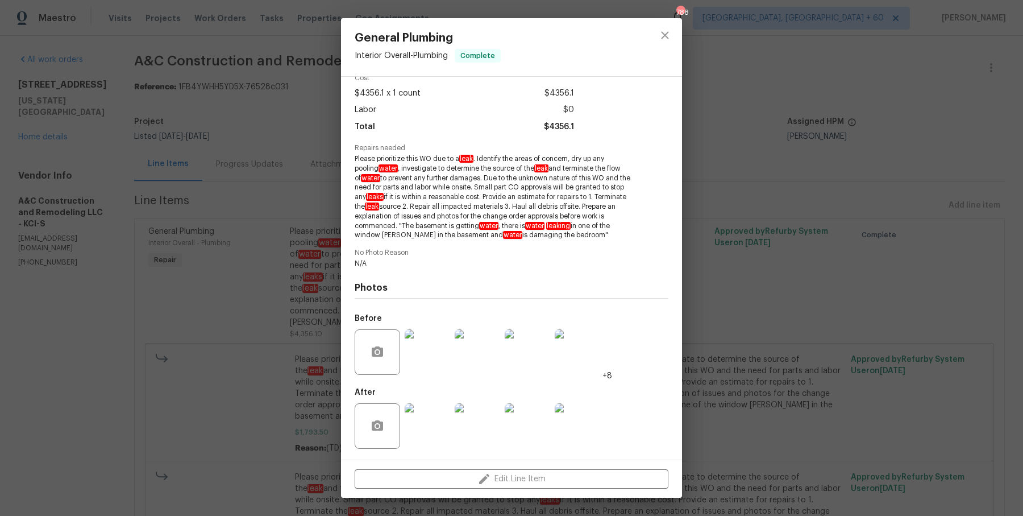
click at [963, 163] on div "General Plumbing Interior Overall - Plumbing Complete Vendor A&C Construction a…" at bounding box center [511, 258] width 1023 height 516
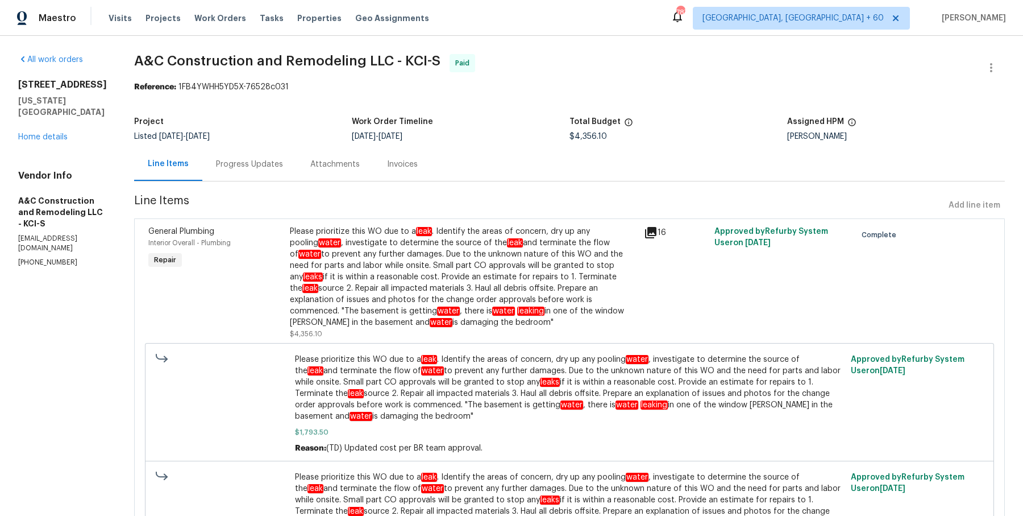
scroll to position [59, 0]
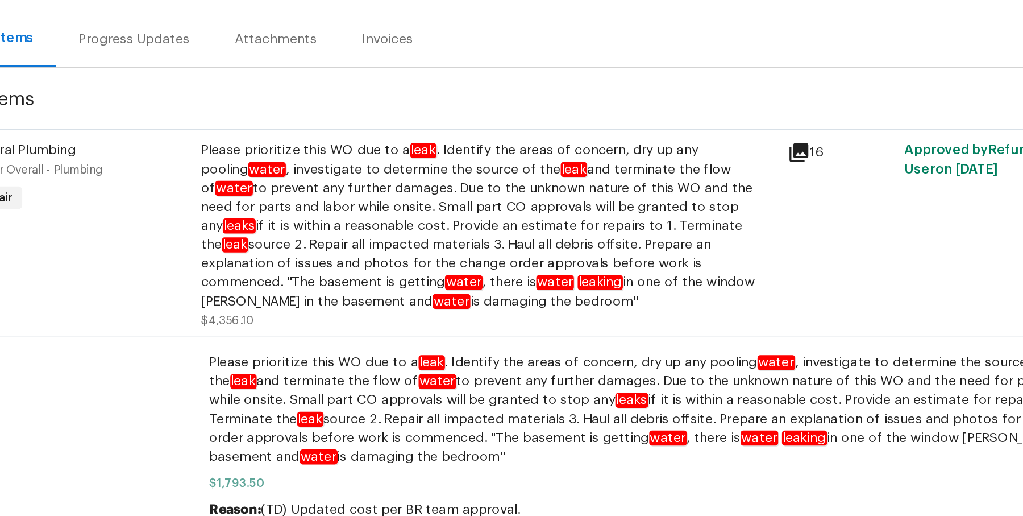
click at [283, 103] on div "Progress Updates" at bounding box center [249, 105] width 67 height 11
